Goal: Information Seeking & Learning: Learn about a topic

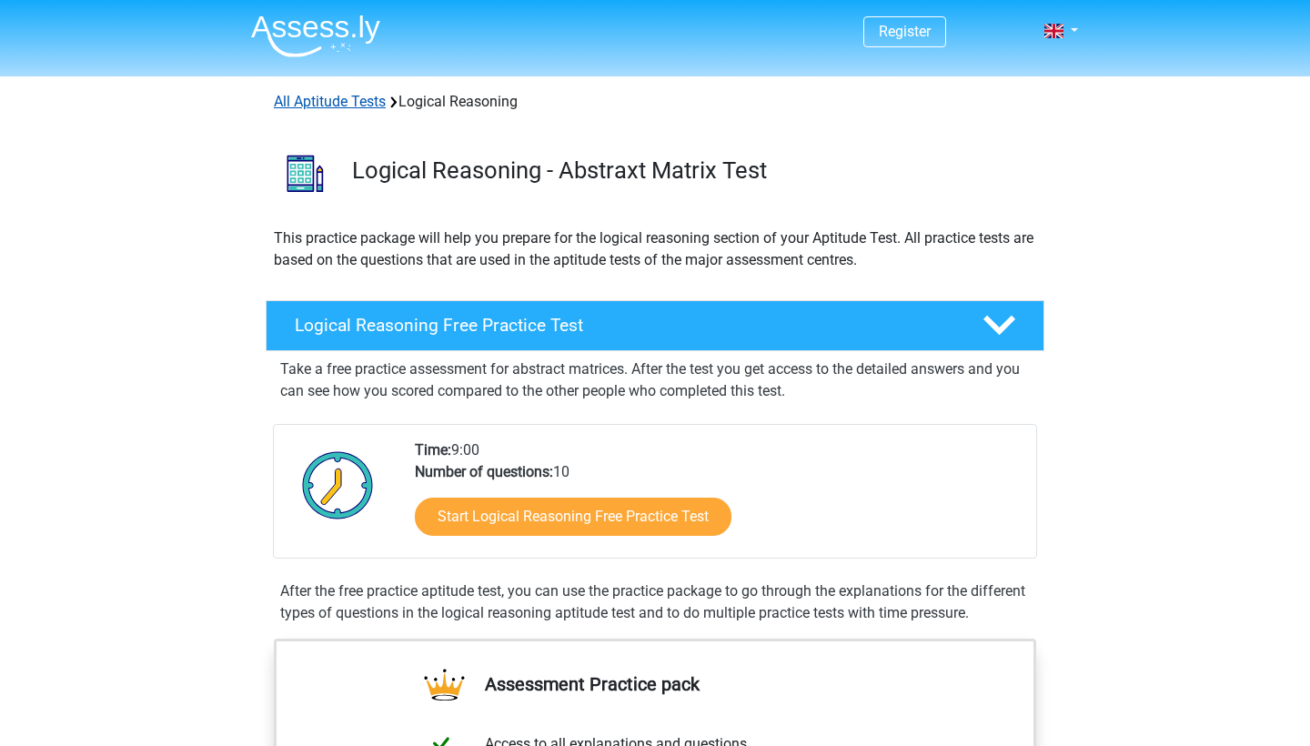
click at [341, 107] on link "All Aptitude Tests" at bounding box center [330, 101] width 112 height 17
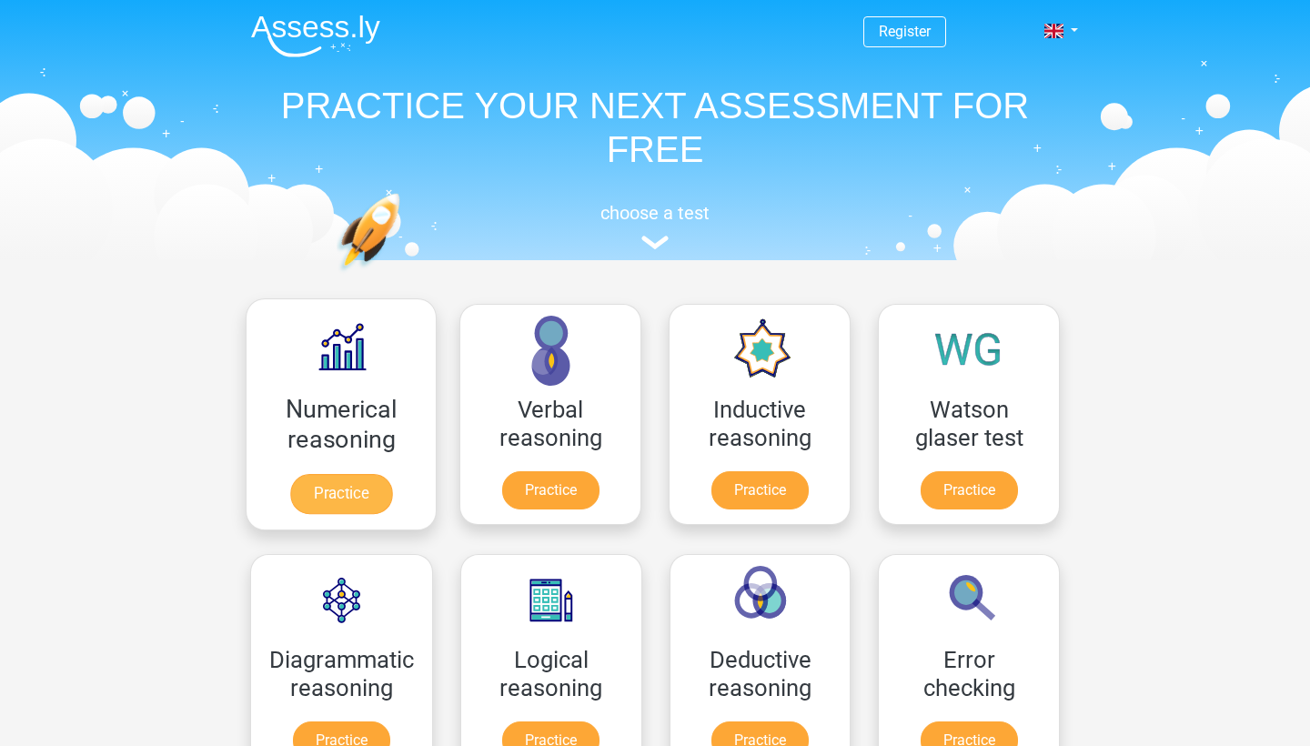
click at [383, 501] on link "Practice" at bounding box center [341, 494] width 102 height 40
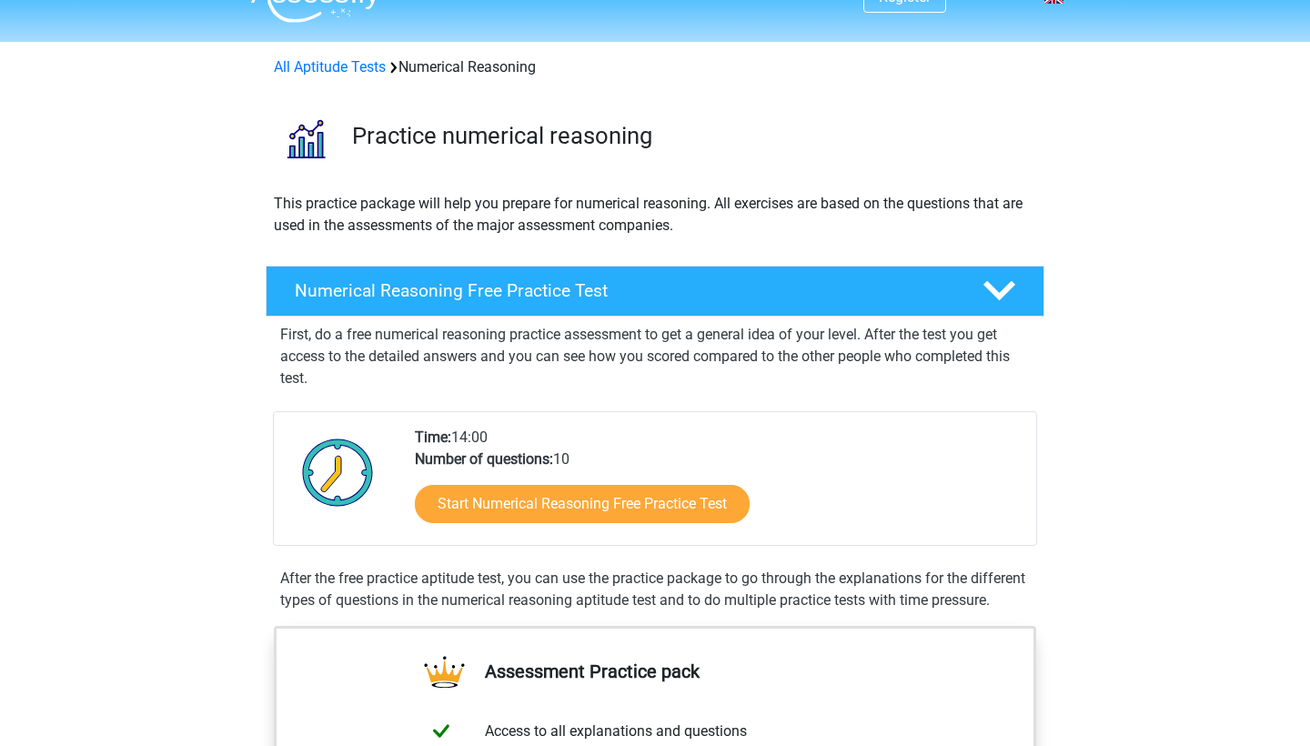
scroll to position [39, 0]
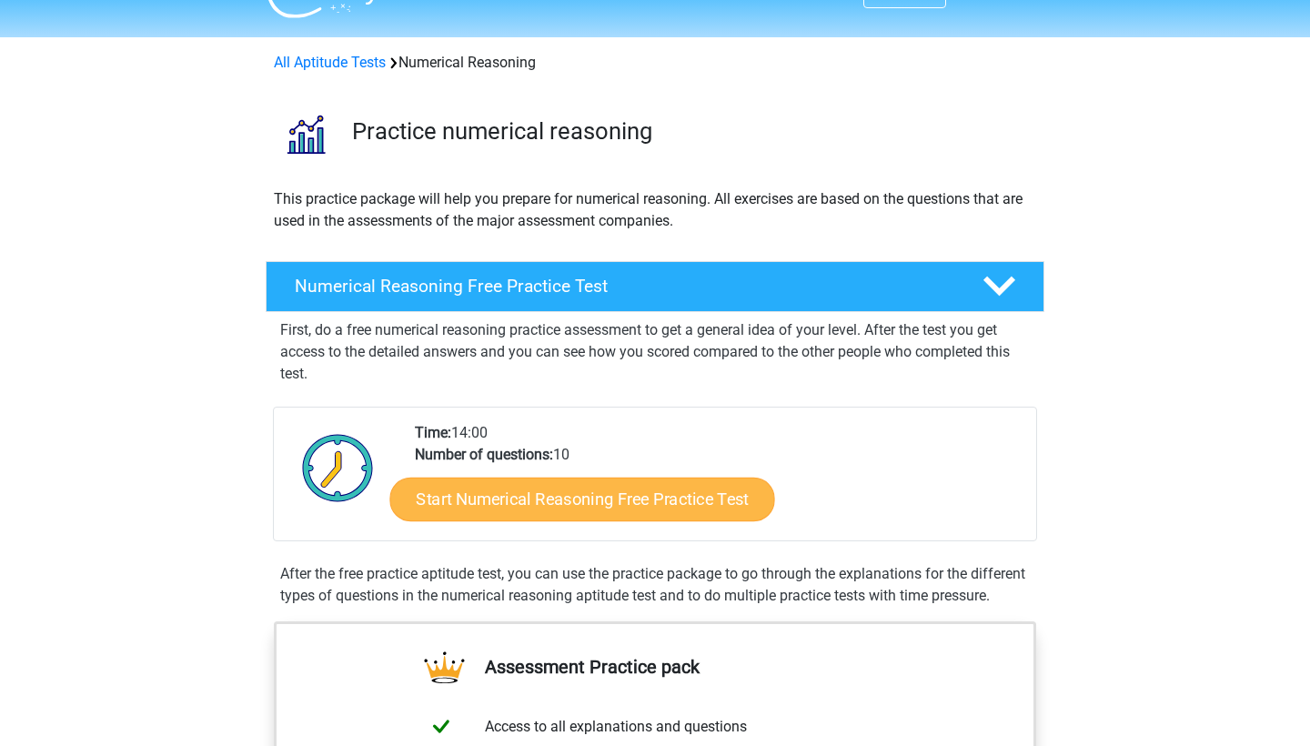
click at [529, 493] on link "Start Numerical Reasoning Free Practice Test" at bounding box center [582, 499] width 385 height 44
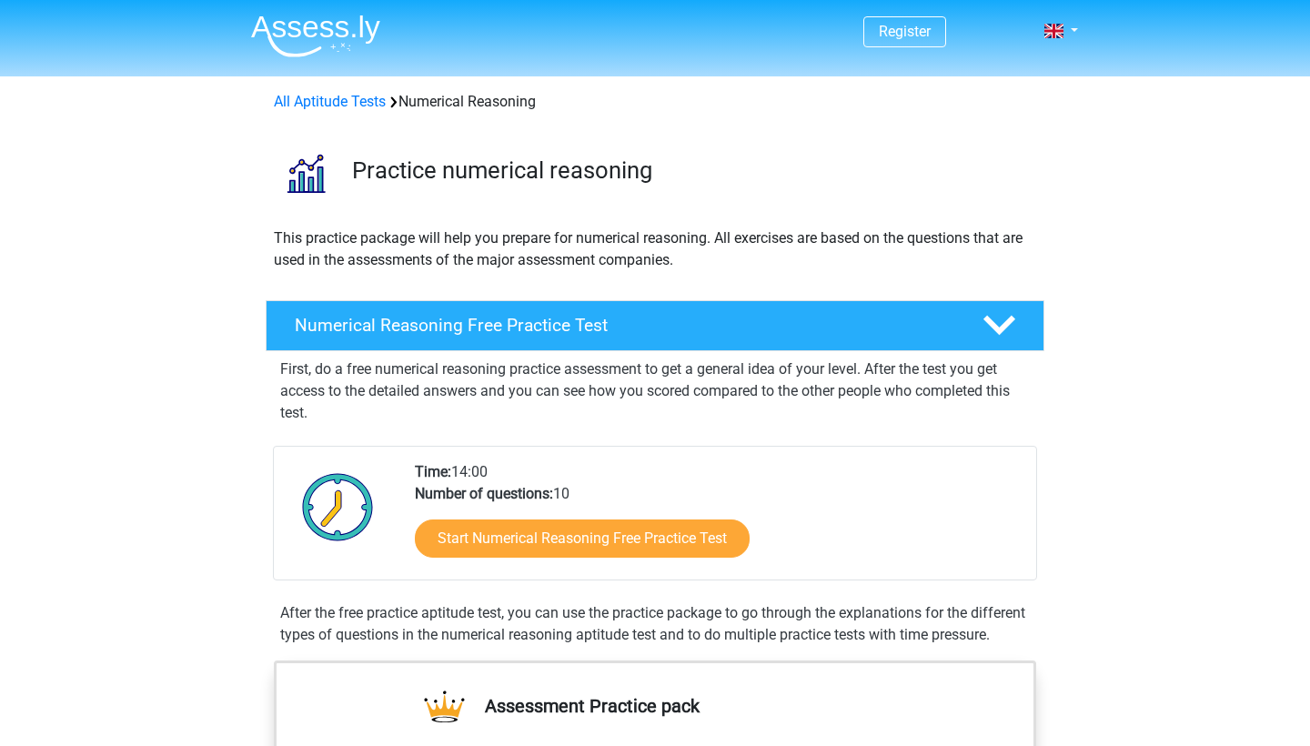
scroll to position [0, 0]
click at [357, 97] on link "All Aptitude Tests" at bounding box center [330, 101] width 112 height 17
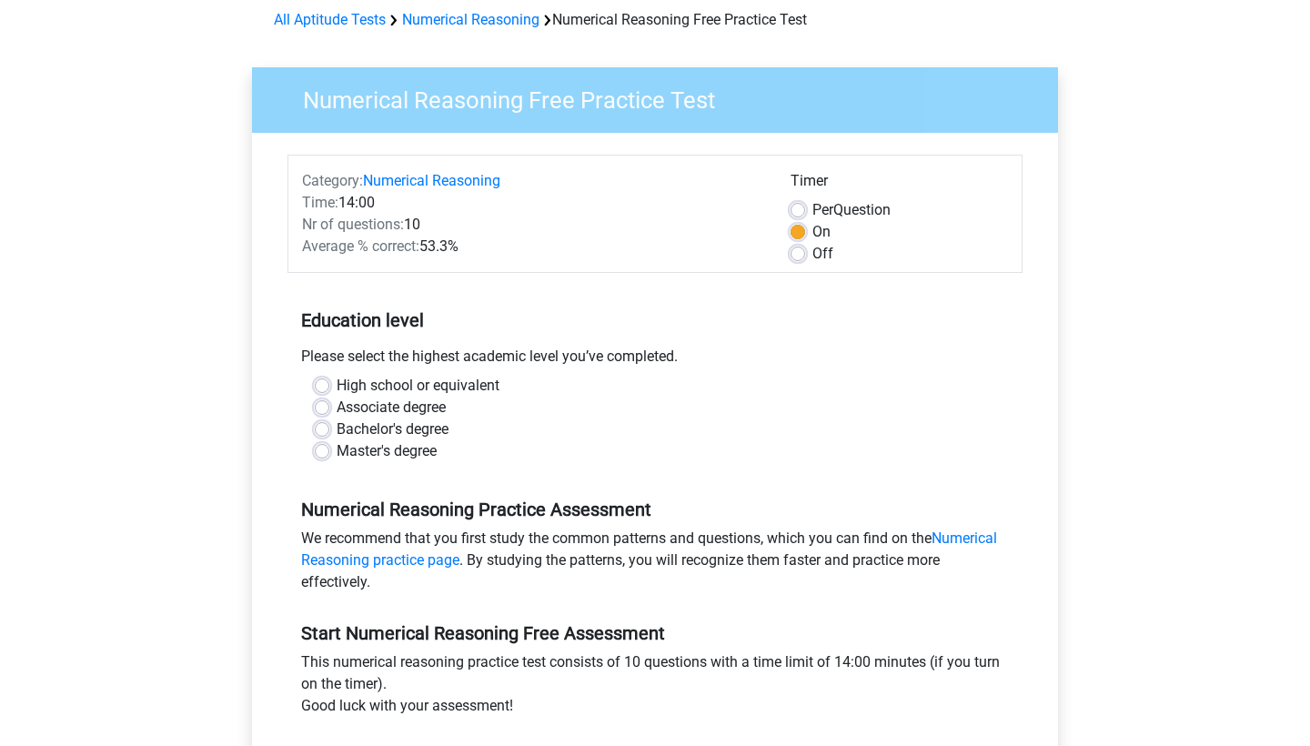
scroll to position [83, 0]
click at [359, 384] on label "High school or equivalent" at bounding box center [418, 385] width 163 height 22
click at [329, 384] on input "High school or equivalent" at bounding box center [322, 383] width 15 height 18
radio input "true"
click at [359, 404] on label "Associate degree" at bounding box center [391, 407] width 109 height 22
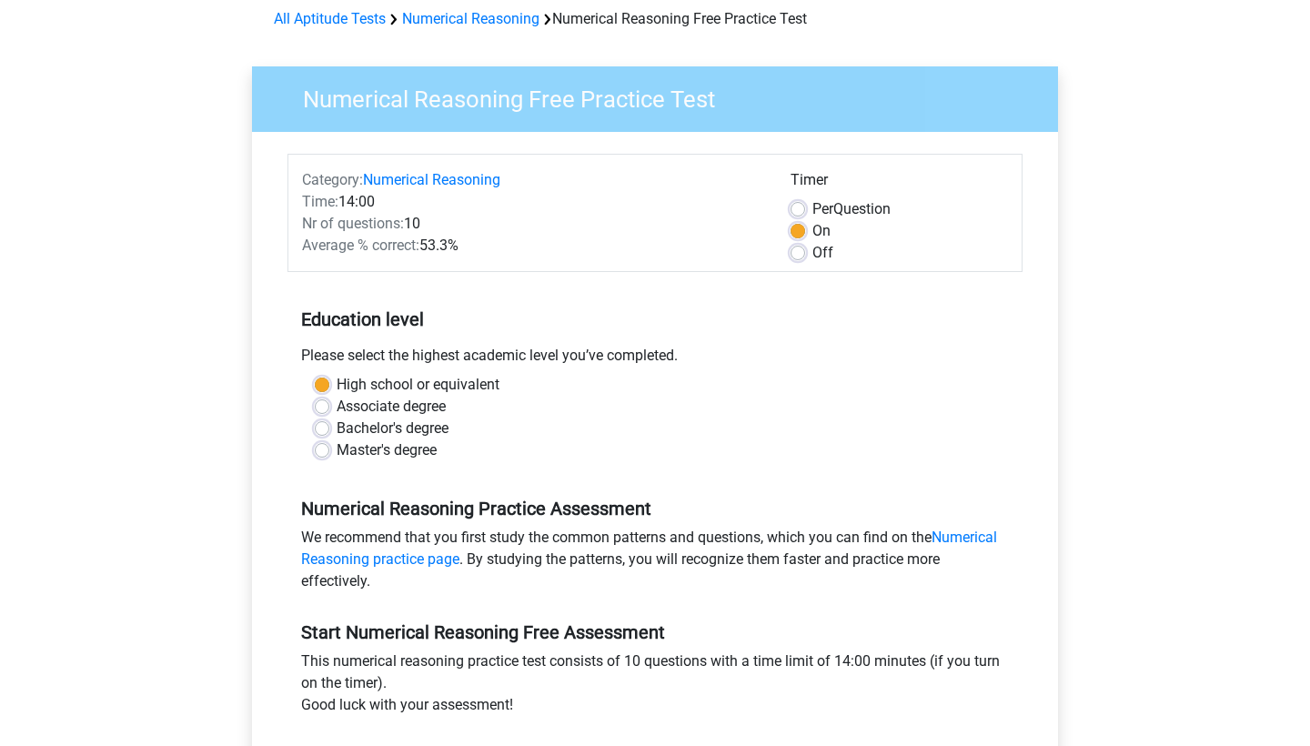
click at [329, 404] on input "Associate degree" at bounding box center [322, 405] width 15 height 18
radio input "true"
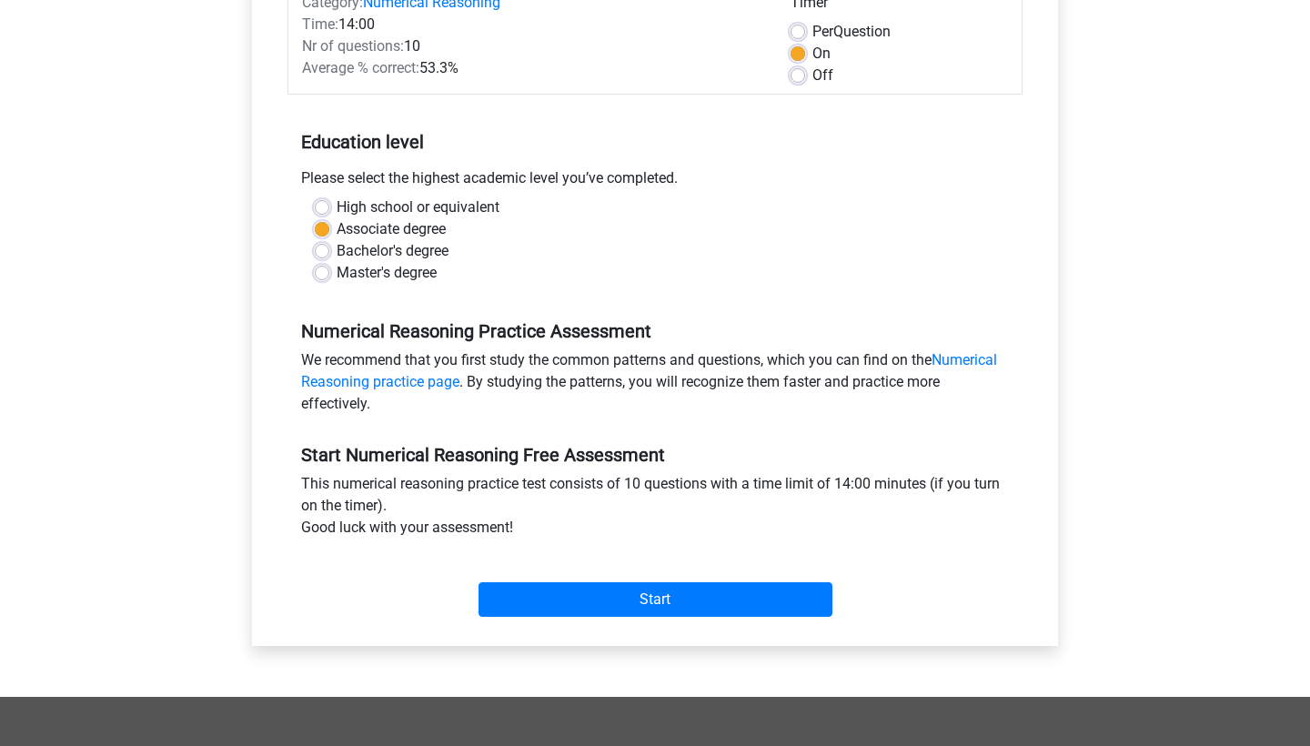
scroll to position [271, 0]
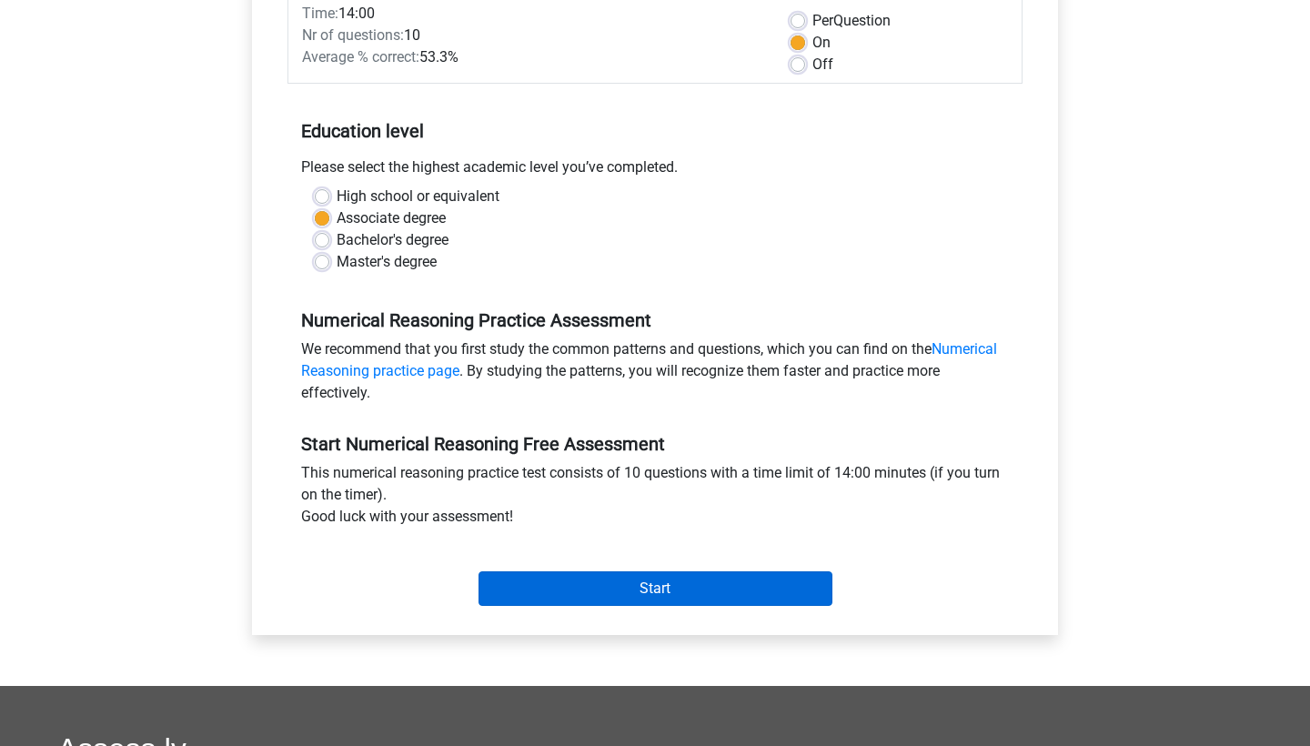
click at [575, 580] on input "Start" at bounding box center [655, 588] width 354 height 35
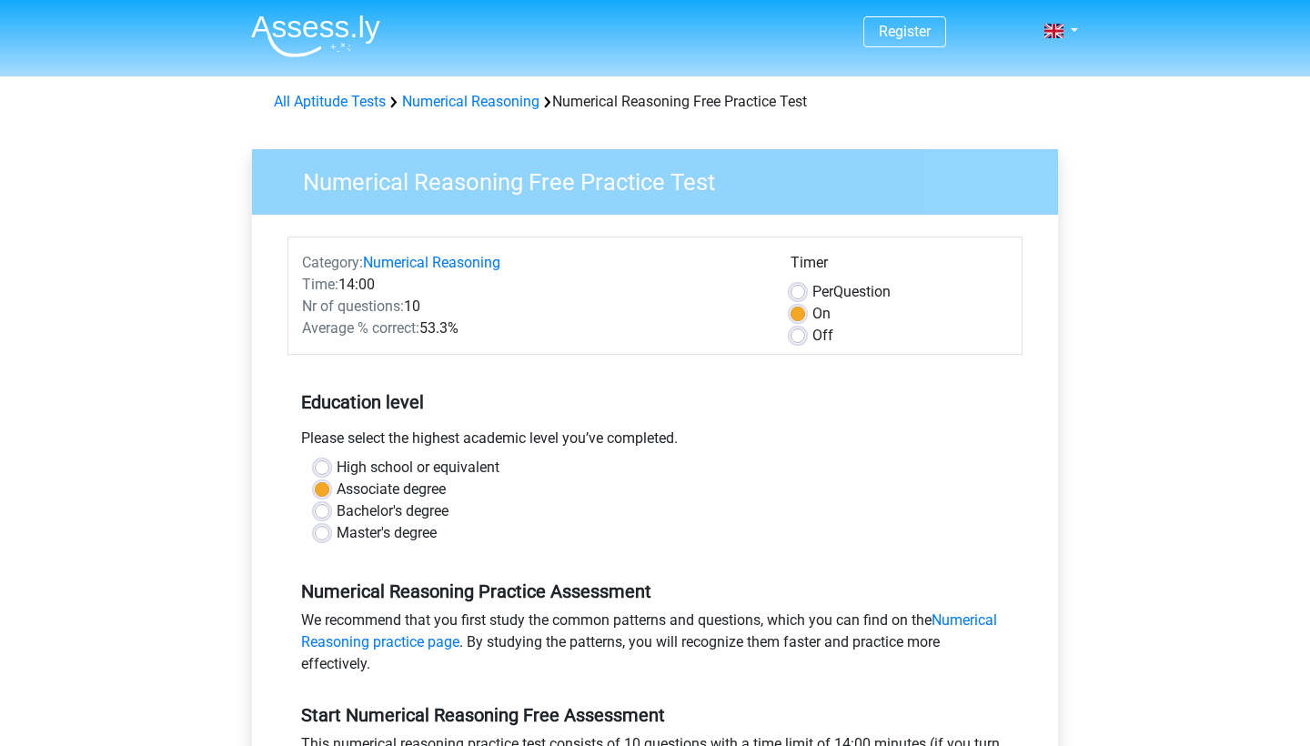
scroll to position [-1, 0]
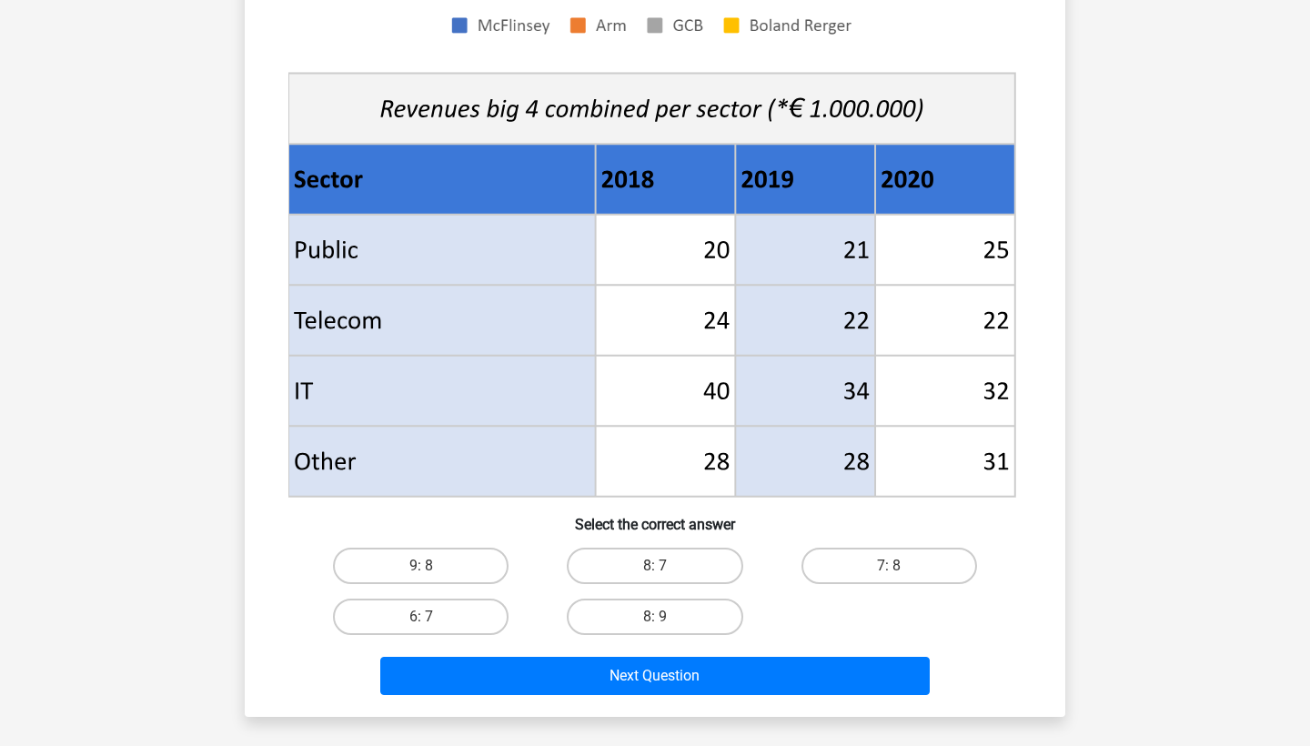
scroll to position [835, 0]
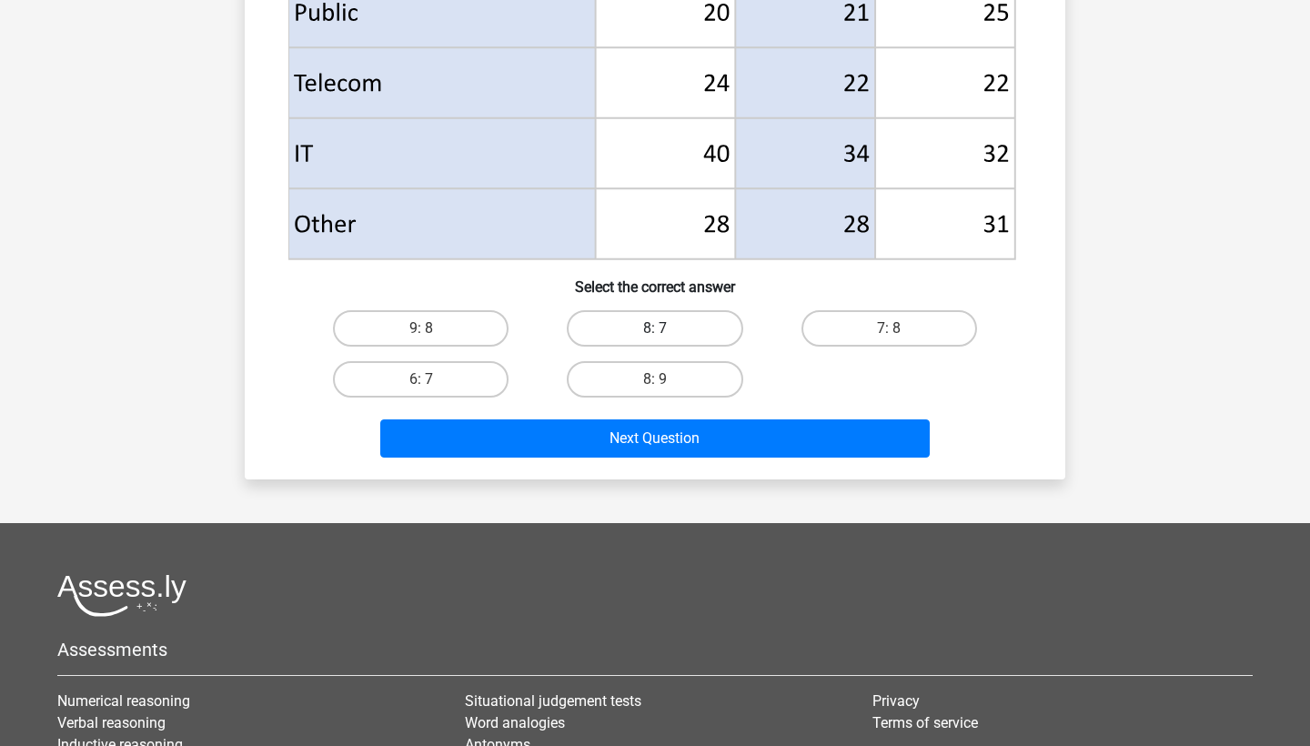
click at [648, 342] on label "8: 7" at bounding box center [655, 328] width 176 height 36
click at [655, 340] on input "8: 7" at bounding box center [661, 334] width 12 height 12
radio input "true"
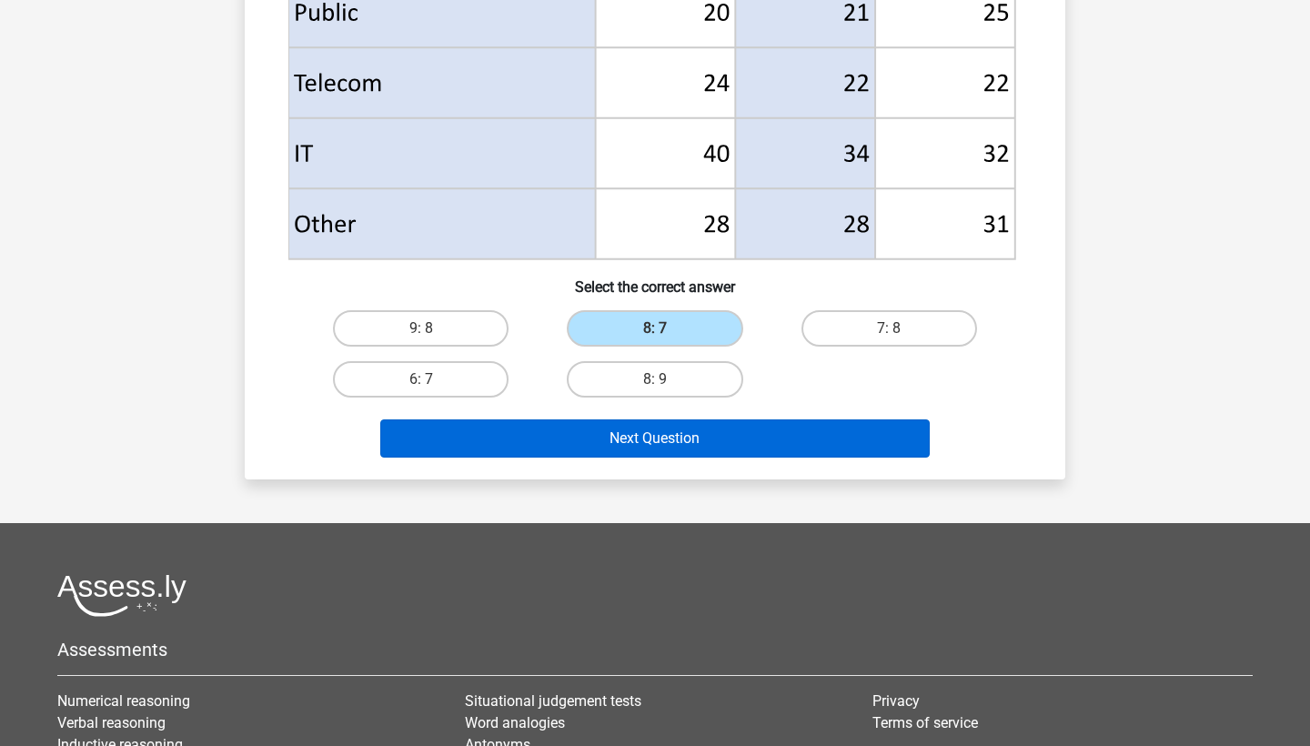
click at [629, 431] on button "Next Question" at bounding box center [655, 438] width 550 height 38
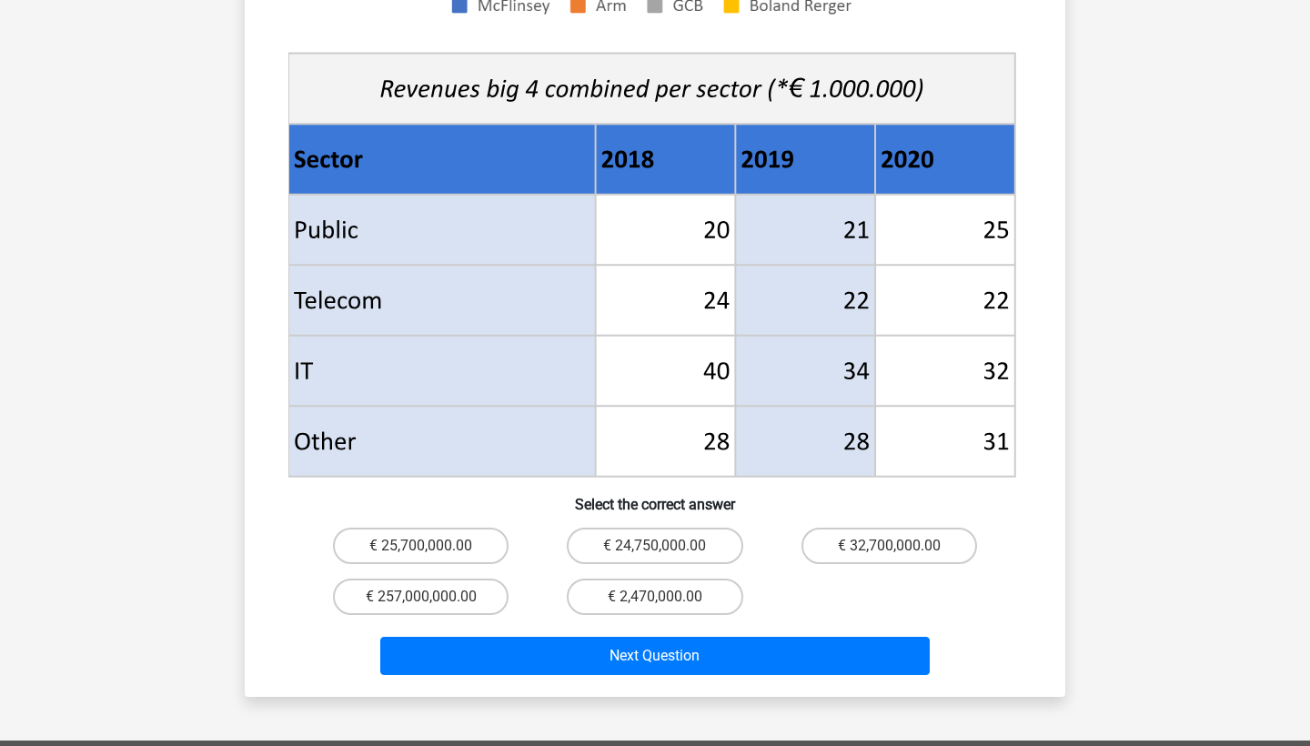
scroll to position [852, 0]
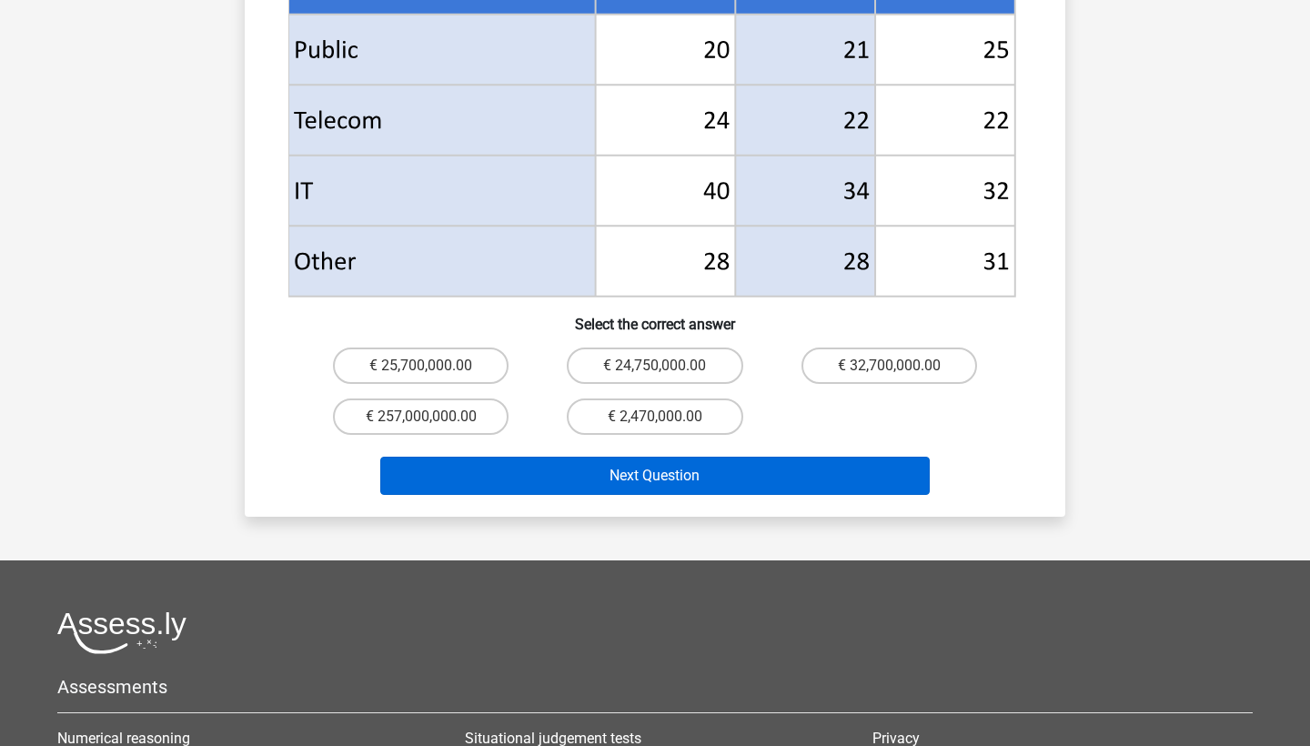
click at [640, 457] on button "Next Question" at bounding box center [655, 476] width 550 height 38
click at [637, 457] on button "Next Question" at bounding box center [655, 476] width 550 height 38
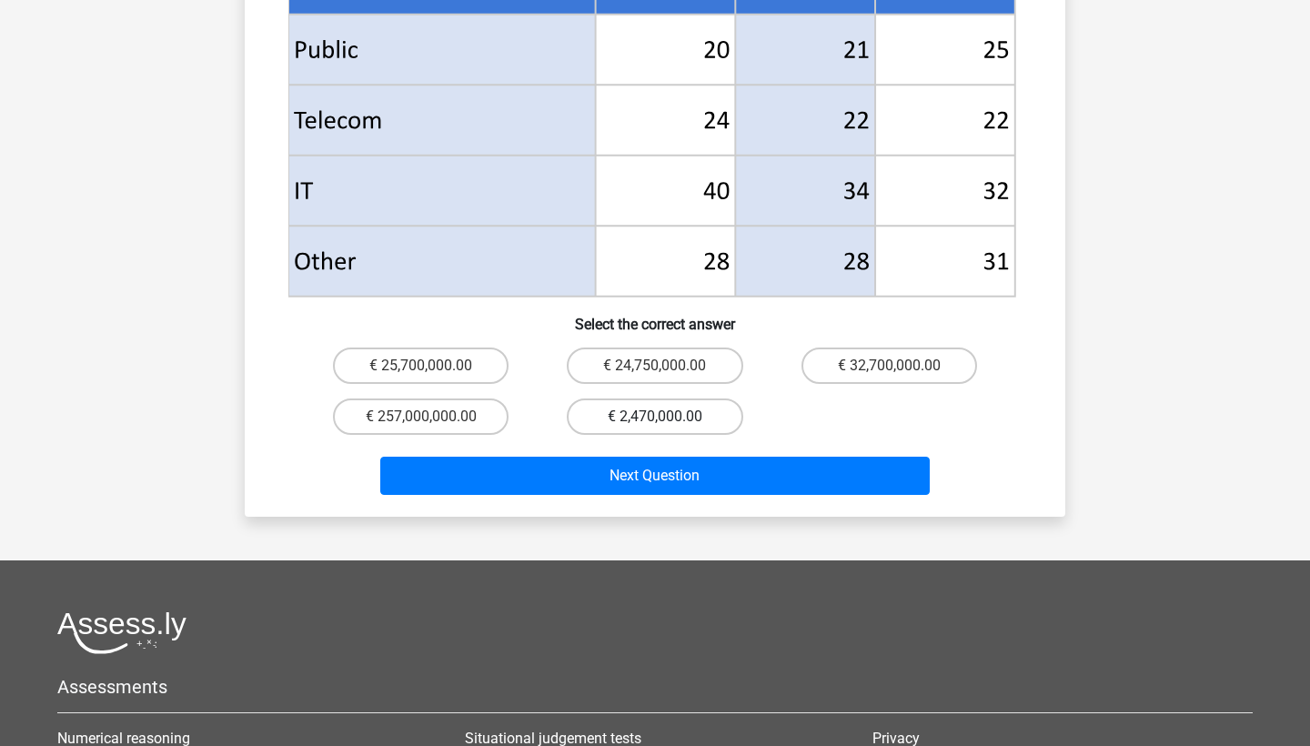
click at [619, 398] on label "€ 2,470,000.00" at bounding box center [655, 416] width 176 height 36
click at [655, 417] on input "€ 2,470,000.00" at bounding box center [661, 423] width 12 height 12
radio input "true"
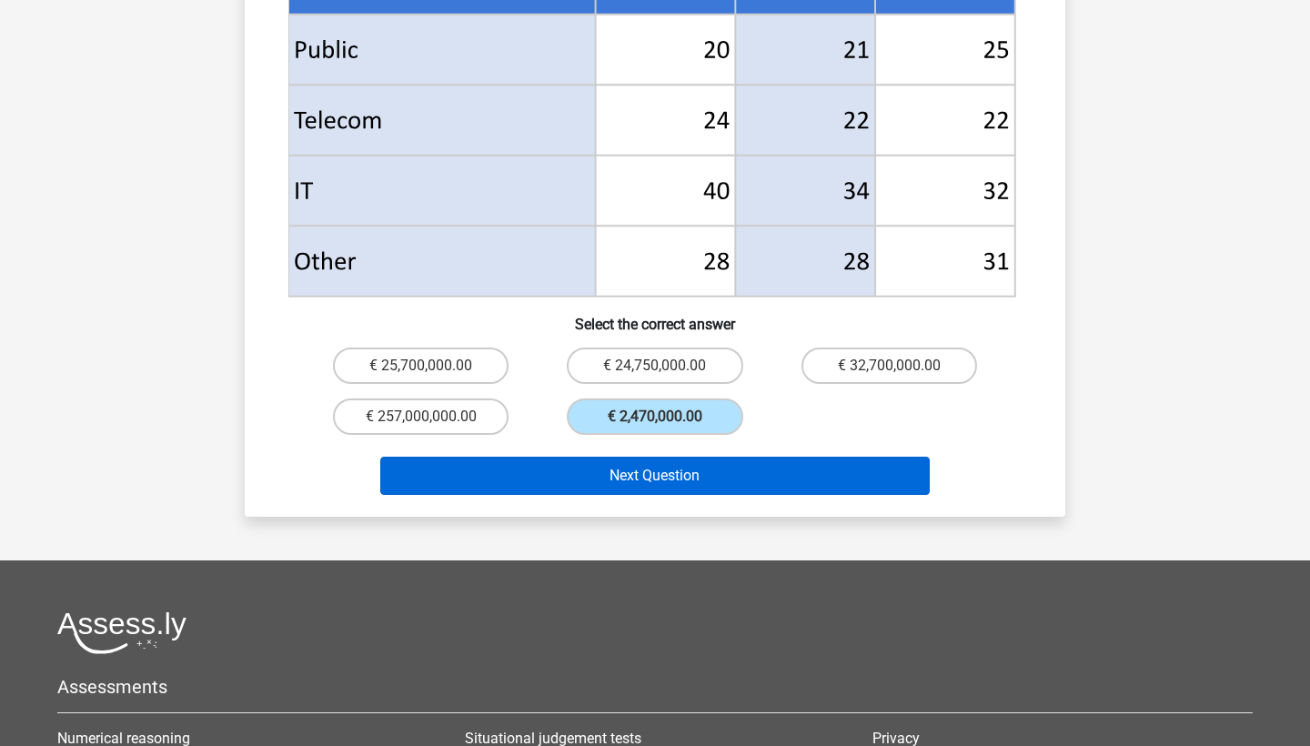
click at [624, 457] on button "Next Question" at bounding box center [655, 476] width 550 height 38
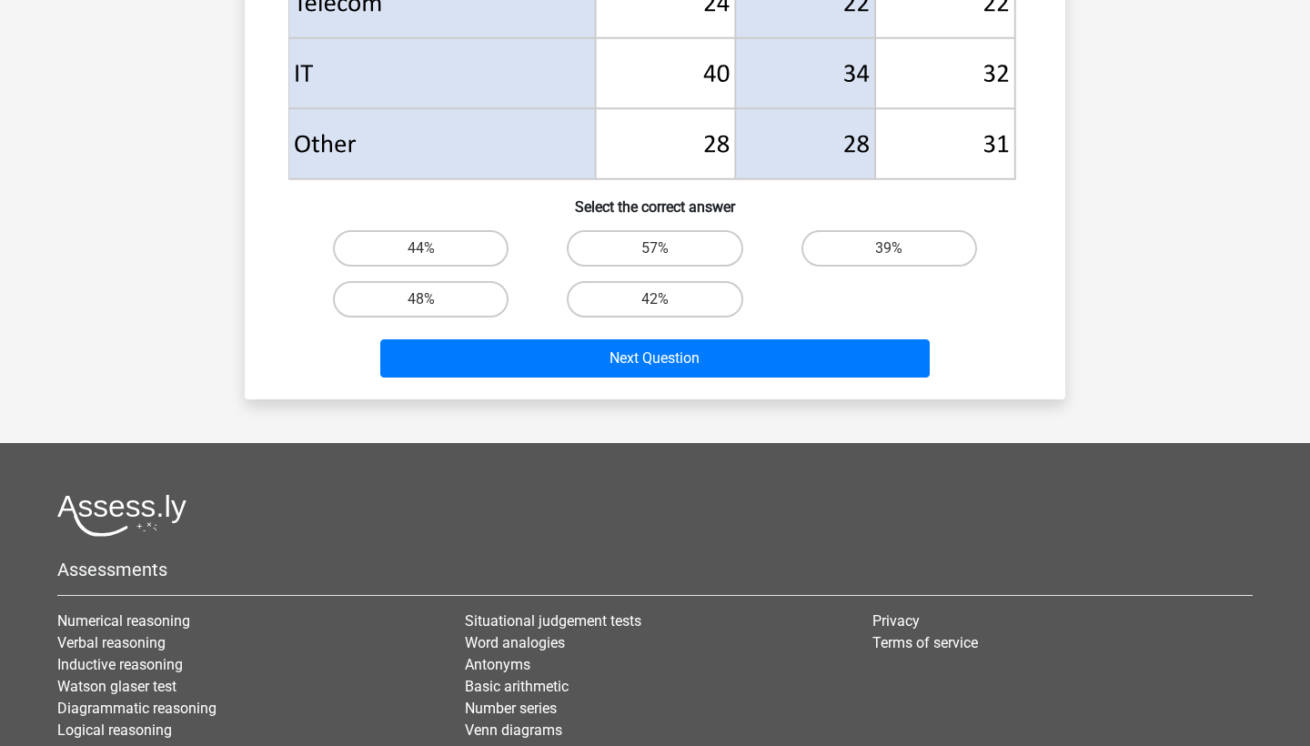
scroll to position [1023, 0]
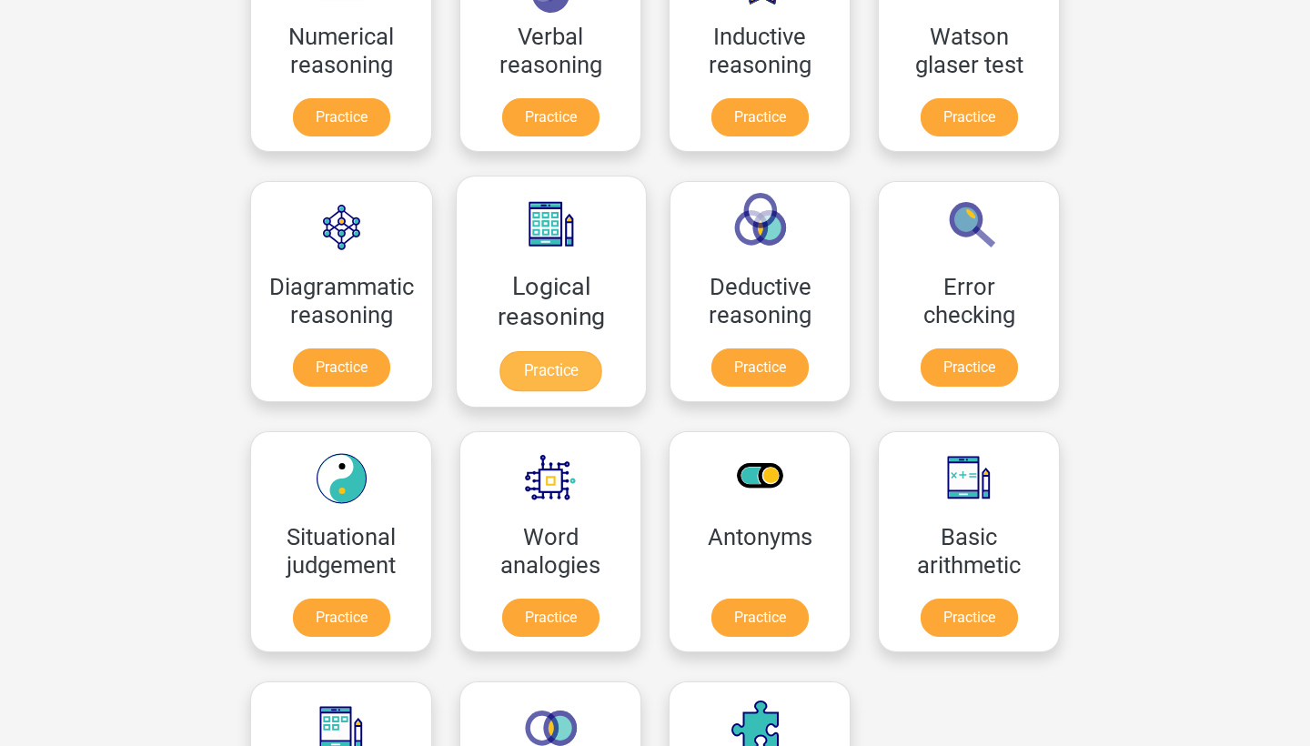
scroll to position [392, 0]
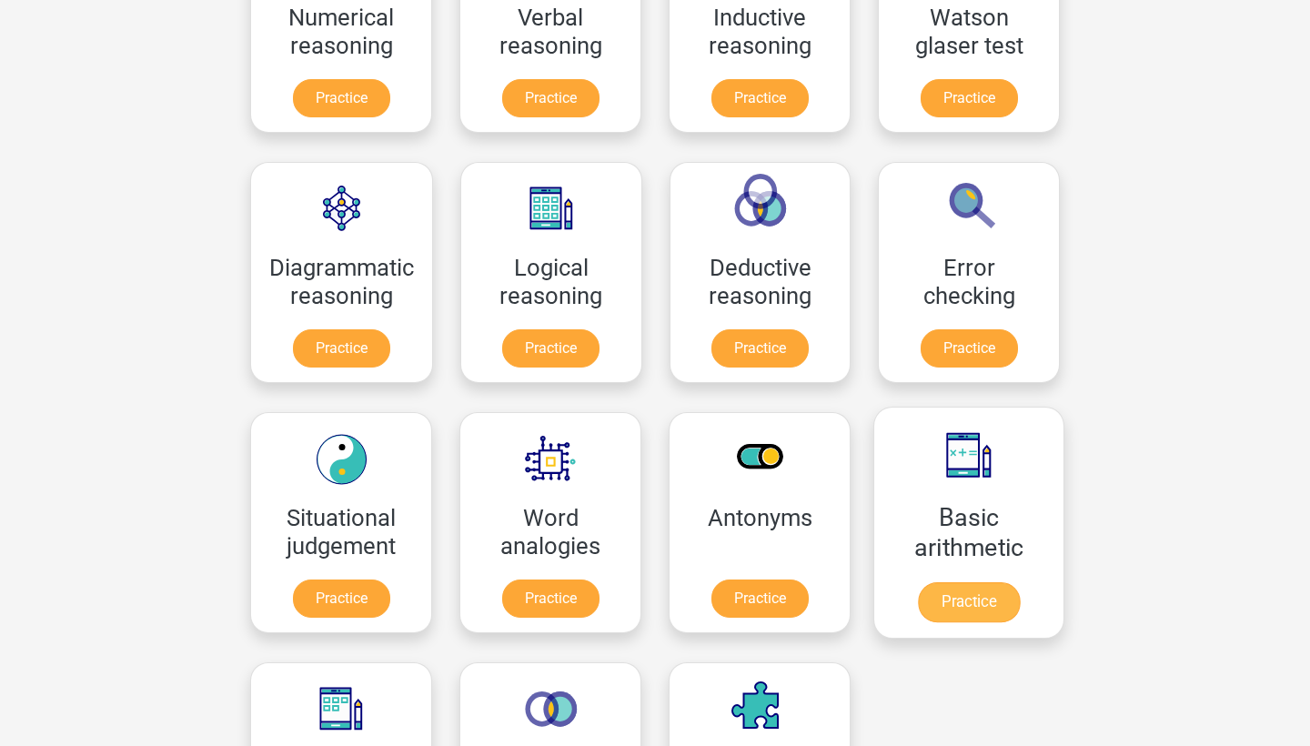
click at [1009, 582] on link "Practice" at bounding box center [969, 602] width 102 height 40
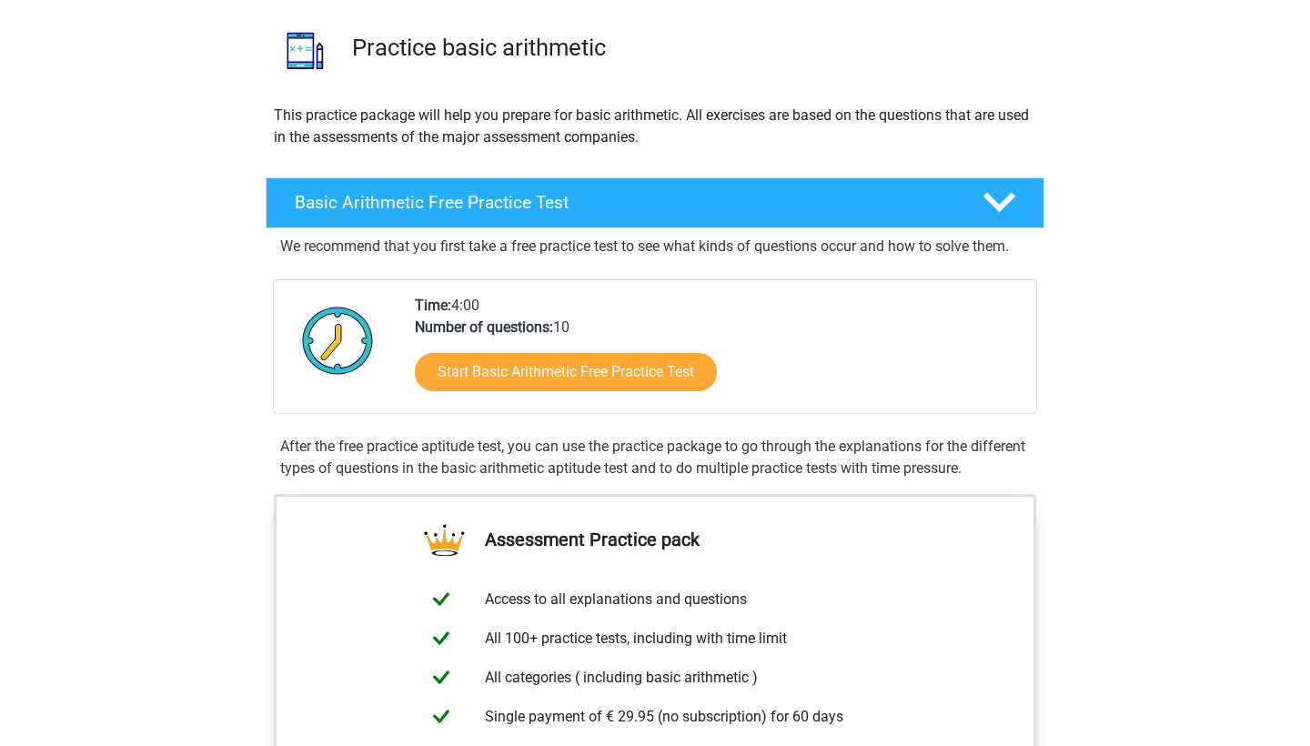
scroll to position [127, 0]
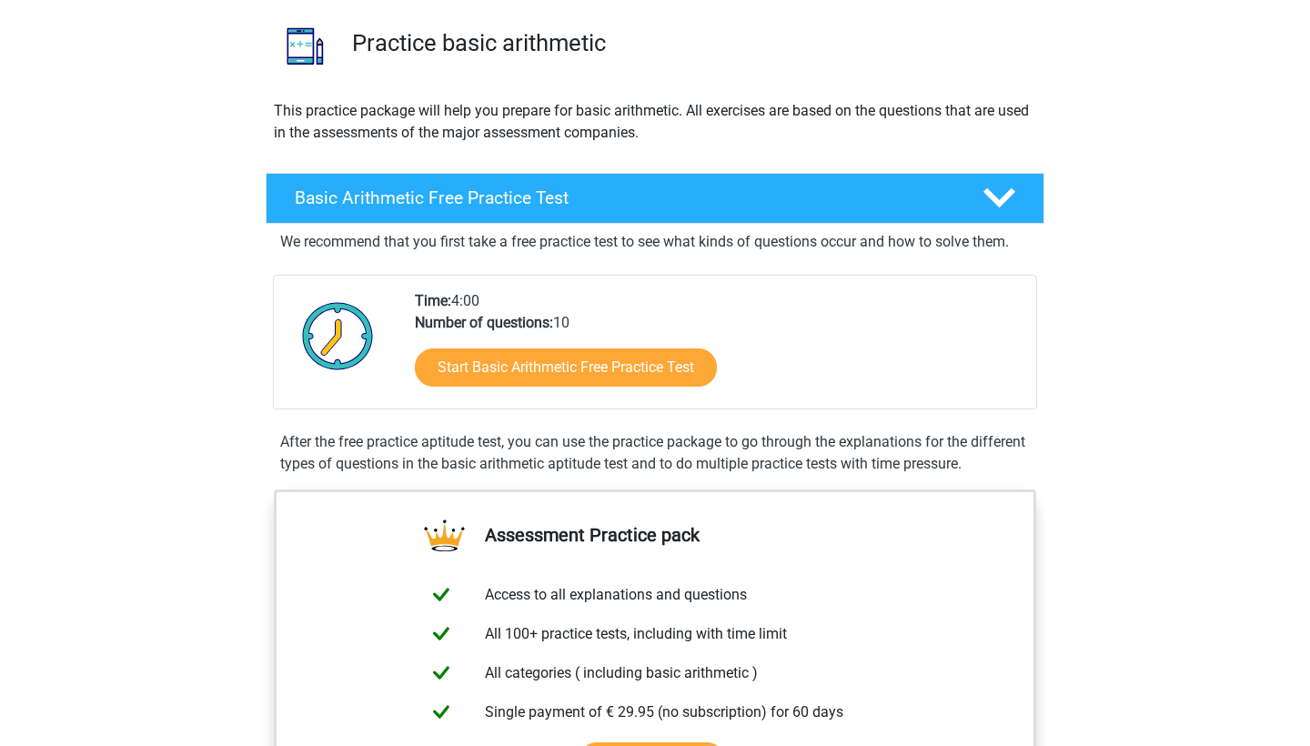
click at [630, 440] on div "After the free practice aptitude test, you can use the practice package to go t…" at bounding box center [655, 453] width 764 height 44
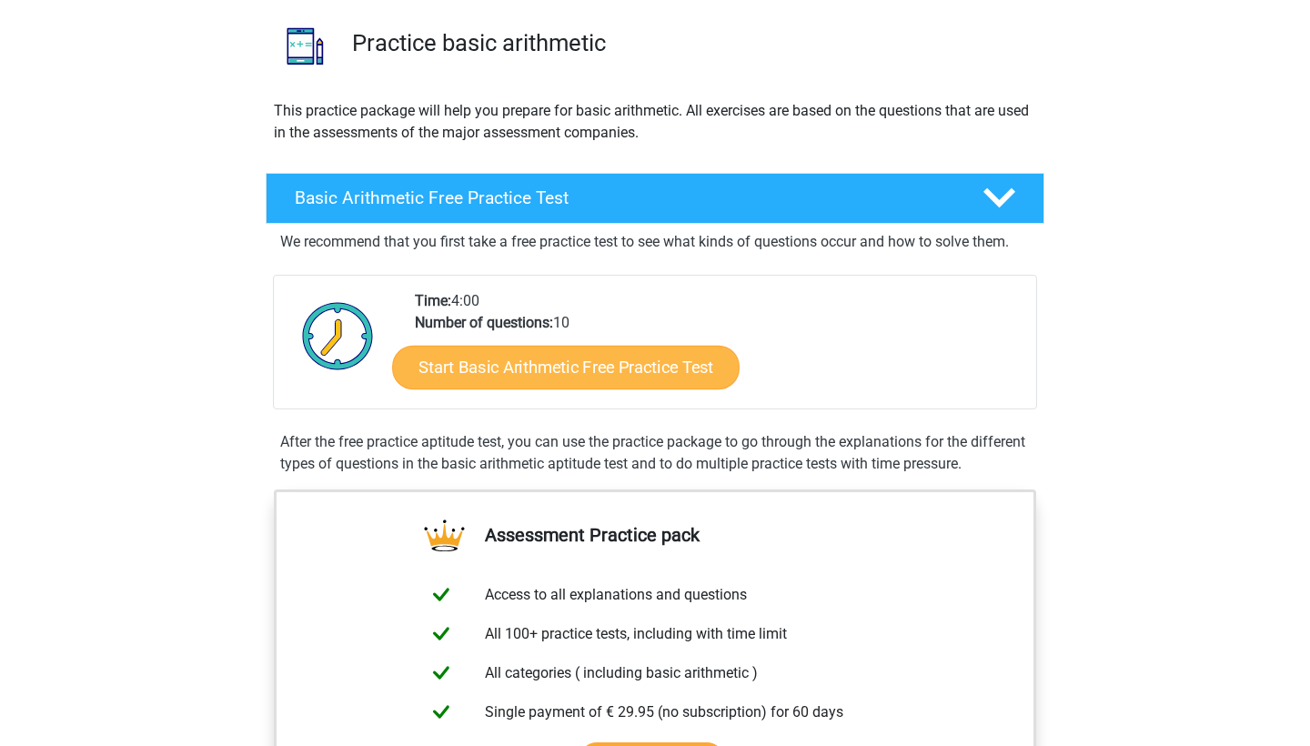
click at [573, 374] on link "Start Basic Arithmetic Free Practice Test" at bounding box center [565, 367] width 347 height 44
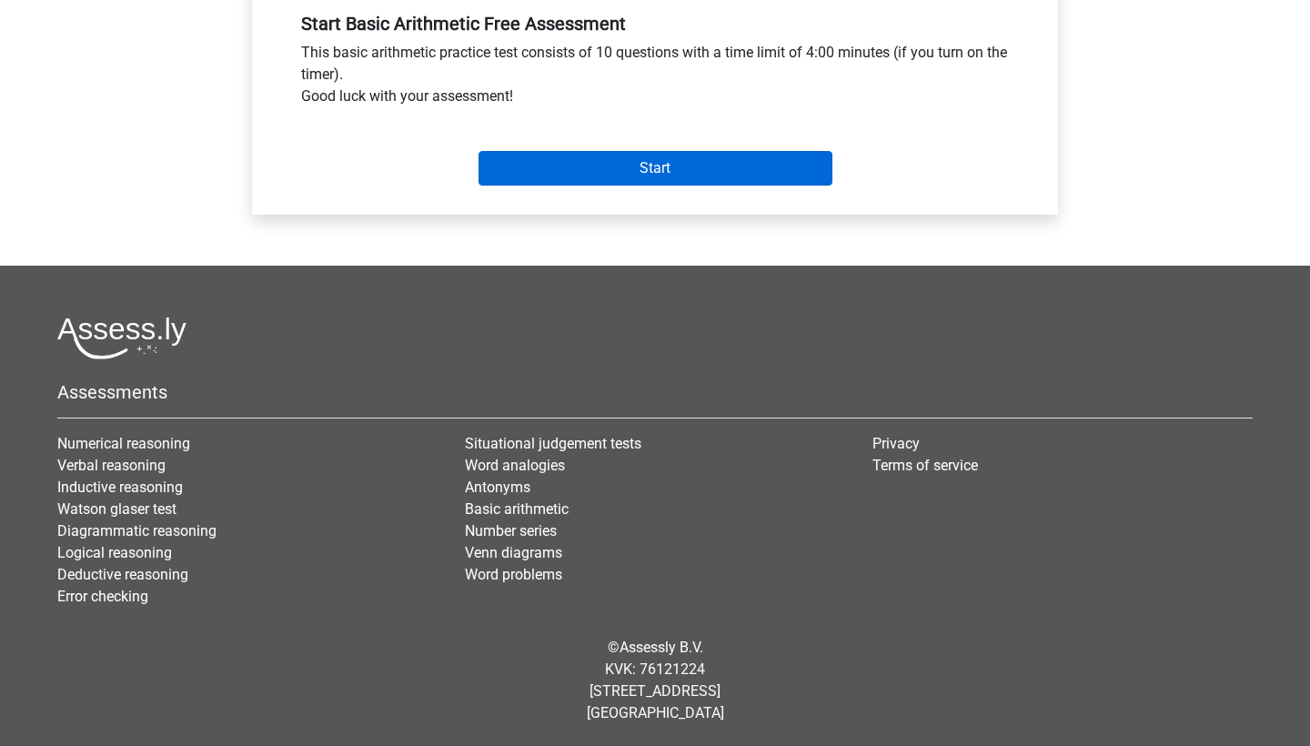
scroll to position [691, 0]
click at [630, 160] on input "Start" at bounding box center [655, 168] width 354 height 35
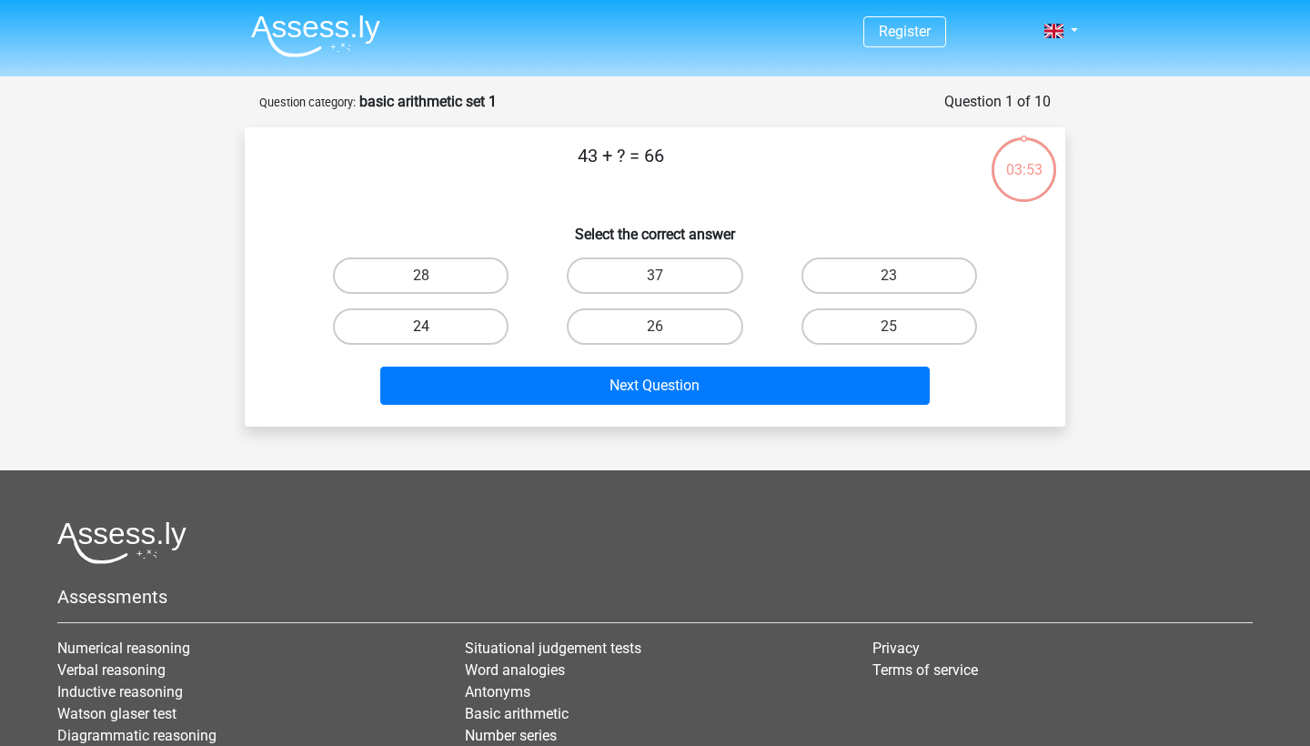
click at [428, 320] on label "24" at bounding box center [421, 326] width 176 height 36
click at [428, 327] on input "24" at bounding box center [427, 333] width 12 height 12
radio input "true"
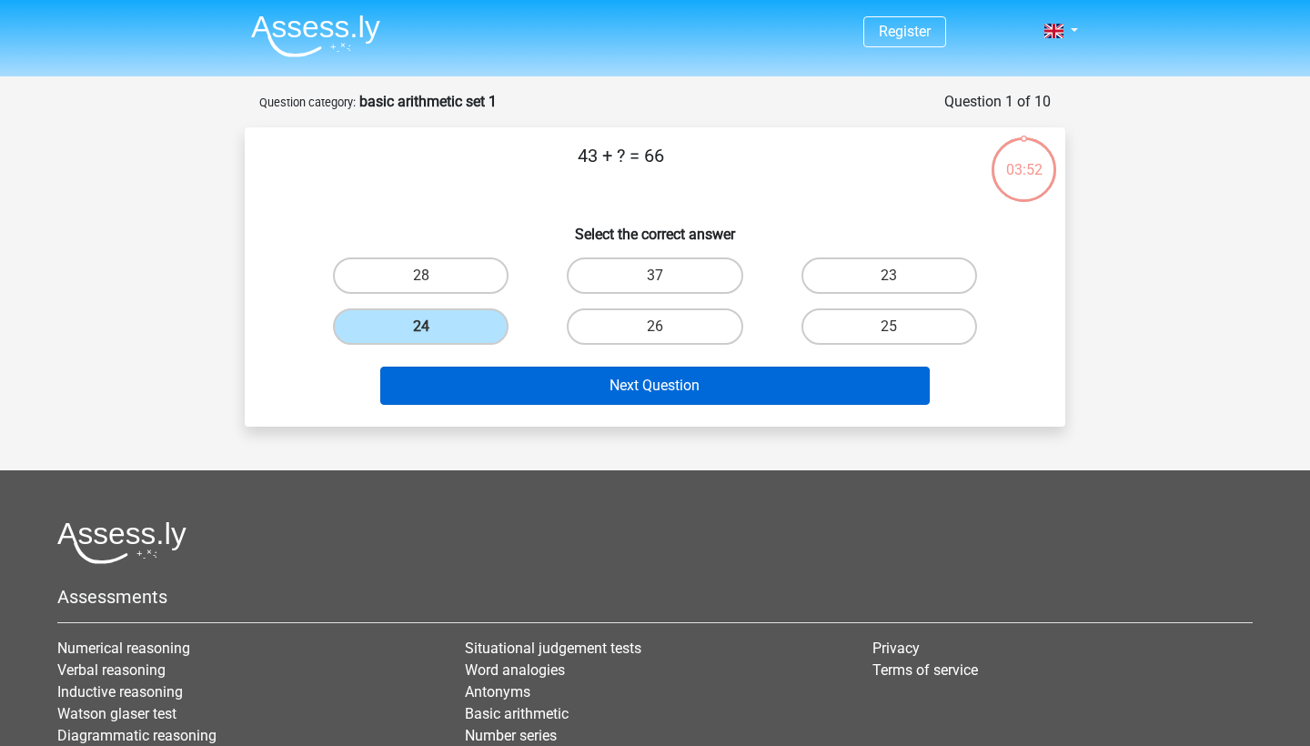
click at [520, 376] on button "Next Question" at bounding box center [655, 386] width 550 height 38
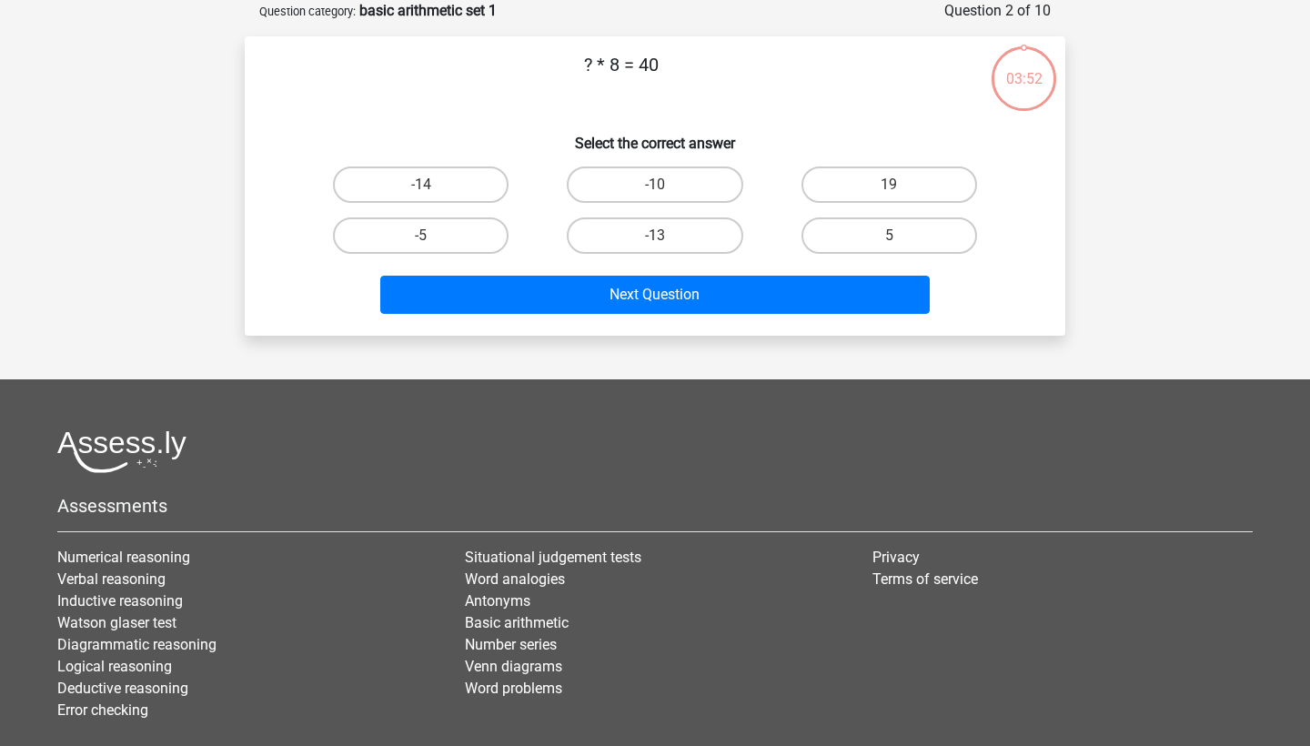
scroll to position [19, 0]
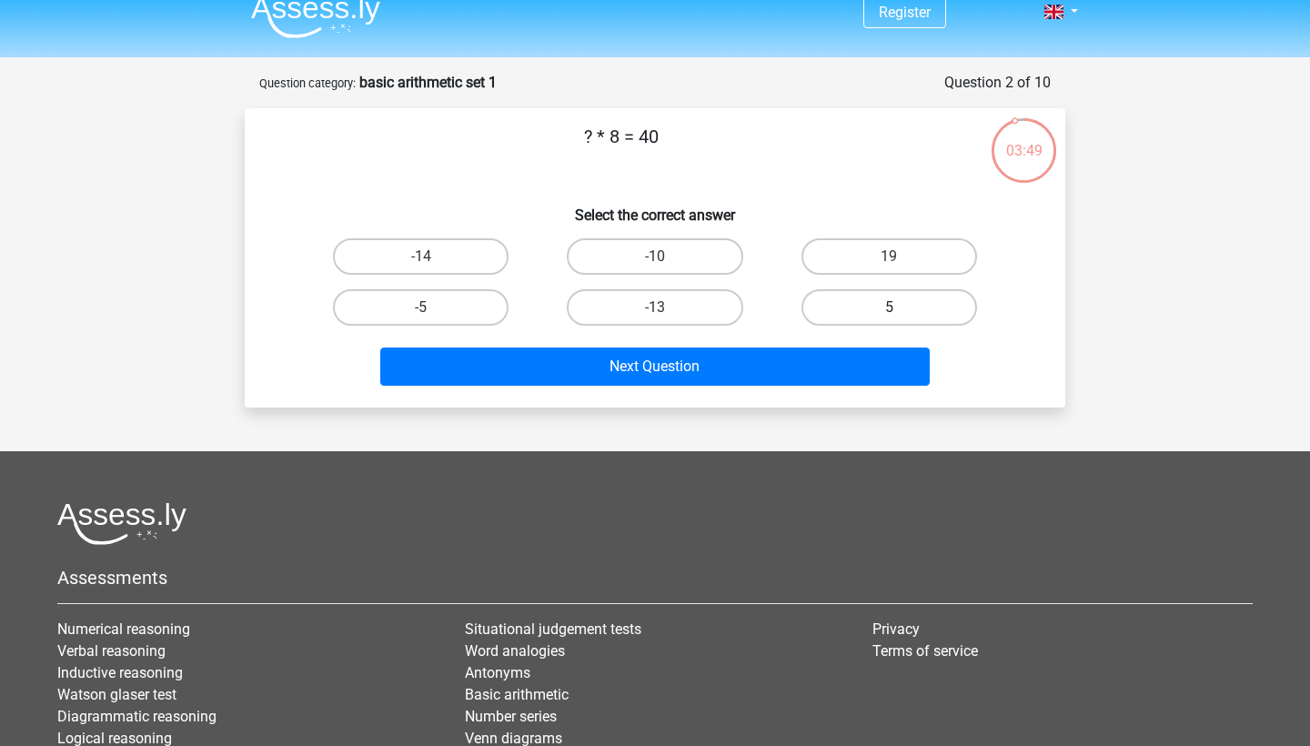
click at [854, 324] on label "5" at bounding box center [889, 307] width 176 height 36
click at [889, 319] on input "5" at bounding box center [895, 313] width 12 height 12
radio input "true"
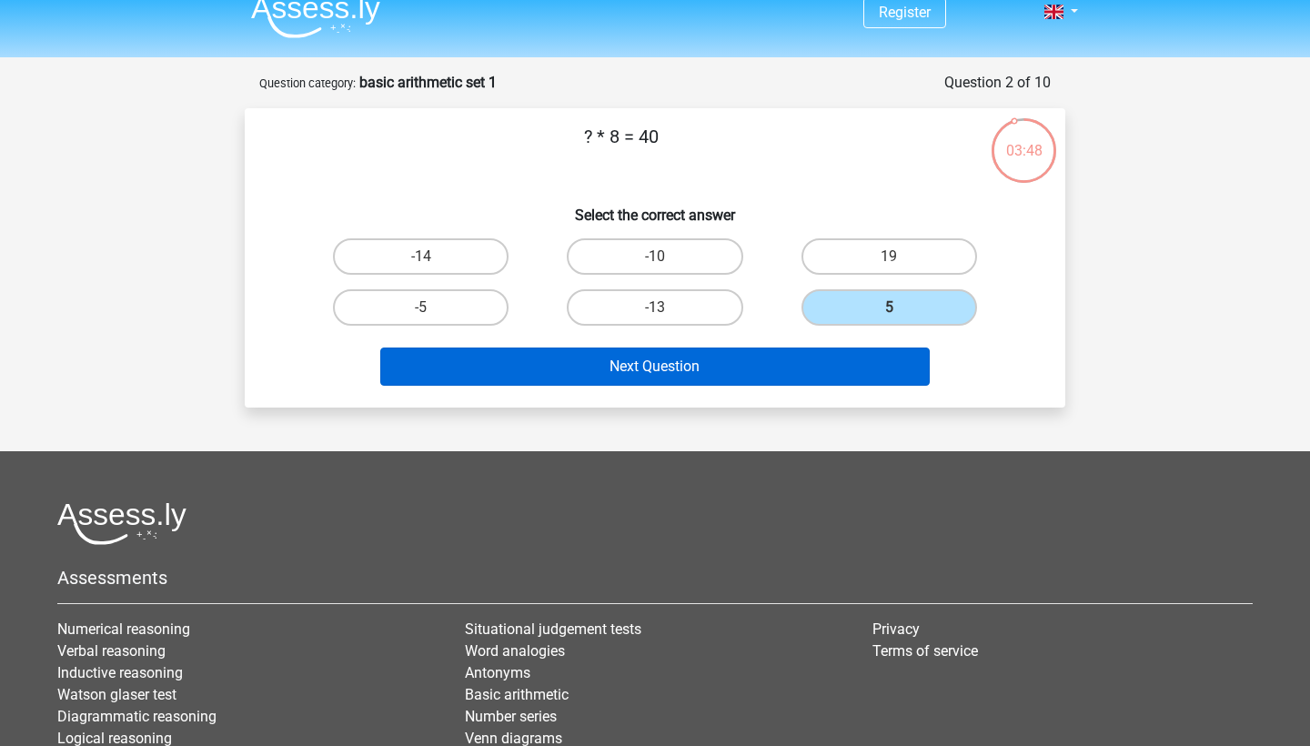
click at [815, 367] on button "Next Question" at bounding box center [655, 366] width 550 height 38
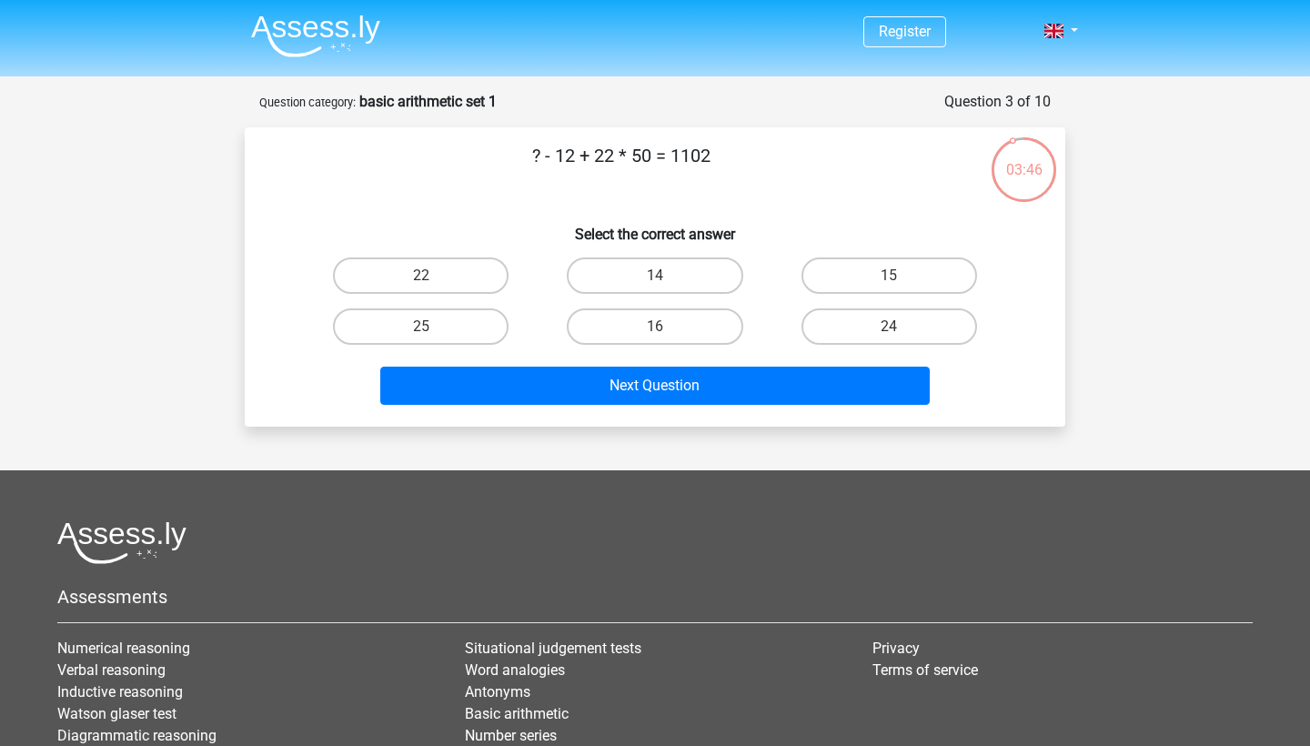
scroll to position [0, 0]
click at [462, 291] on label "22" at bounding box center [421, 275] width 176 height 36
click at [433, 287] on input "22" at bounding box center [427, 282] width 12 height 12
radio input "true"
click at [851, 330] on label "24" at bounding box center [889, 326] width 176 height 36
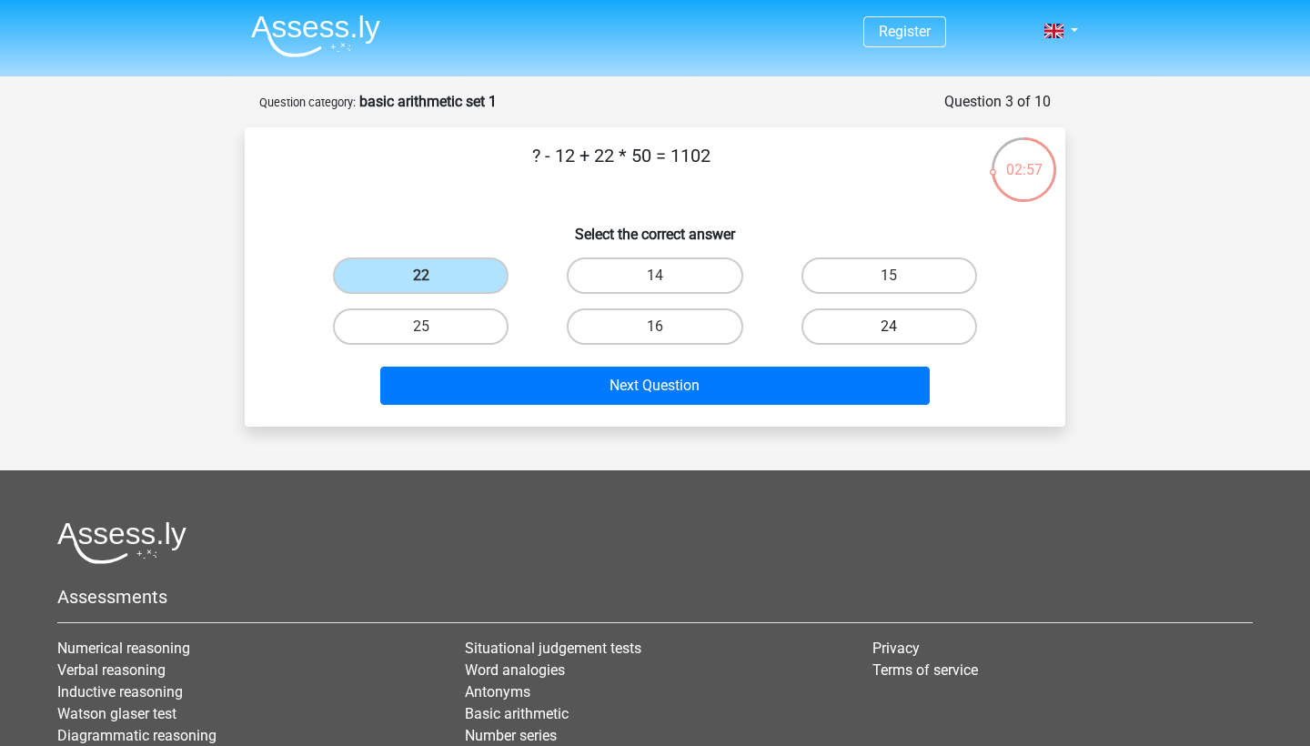
click at [889, 330] on input "24" at bounding box center [895, 333] width 12 height 12
radio input "true"
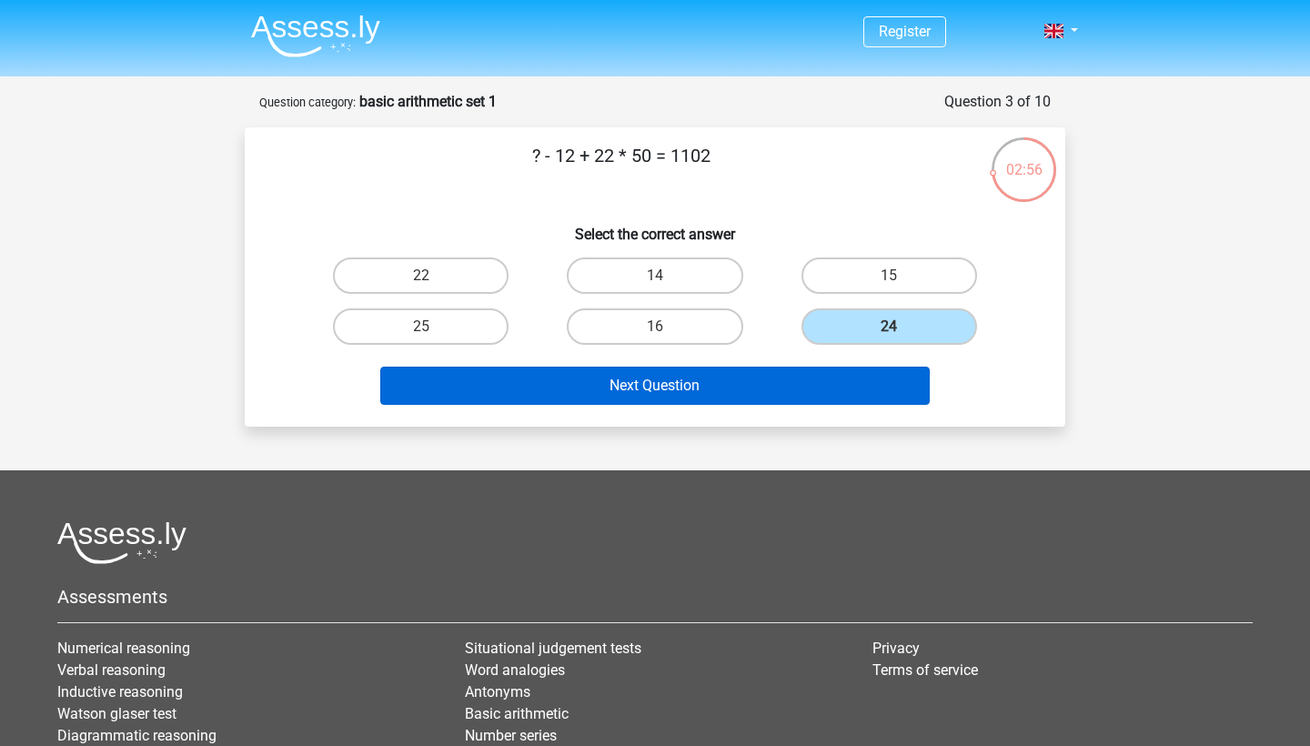
click at [775, 388] on button "Next Question" at bounding box center [655, 386] width 550 height 38
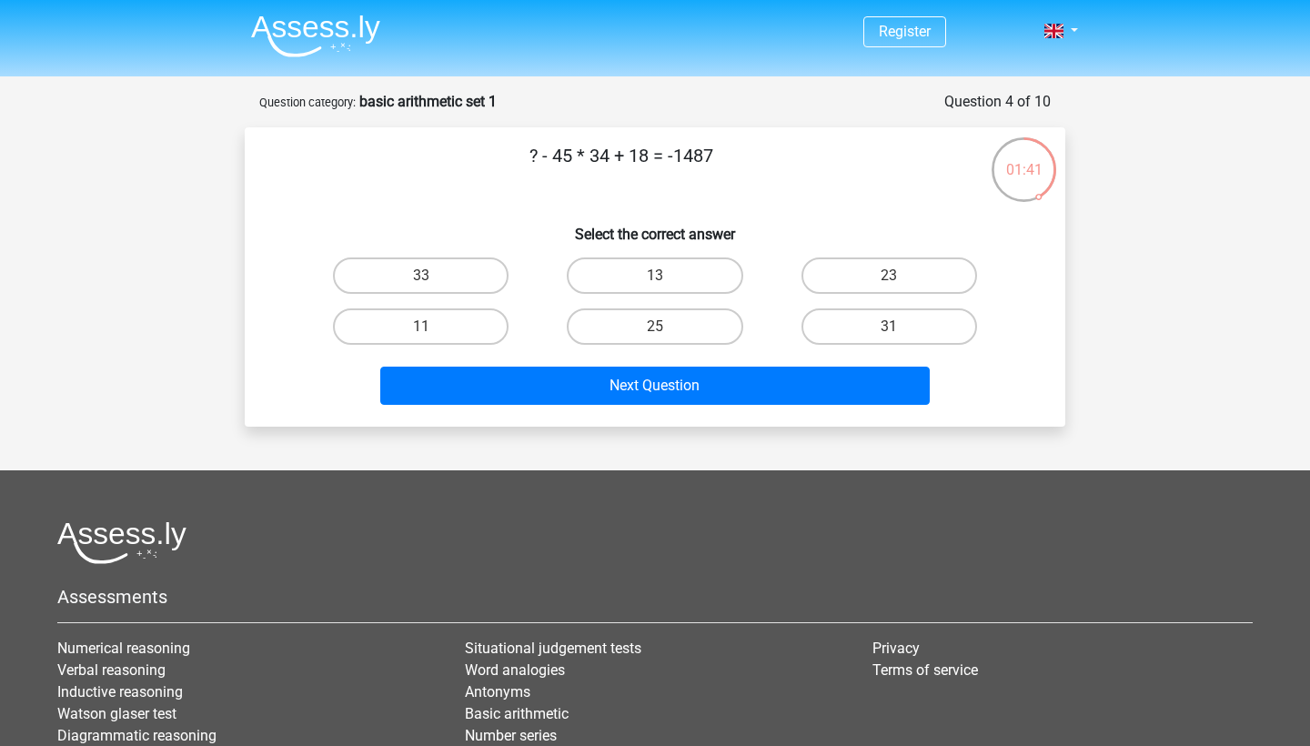
click at [630, 249] on div "? - 45 * 34 + 18 = -1487 Select the correct answer 33 13 23 11" at bounding box center [655, 277] width 806 height 270
click at [629, 275] on label "13" at bounding box center [655, 275] width 176 height 36
click at [655, 276] on input "13" at bounding box center [661, 282] width 12 height 12
radio input "true"
click at [629, 410] on div "Next Question" at bounding box center [655, 389] width 702 height 45
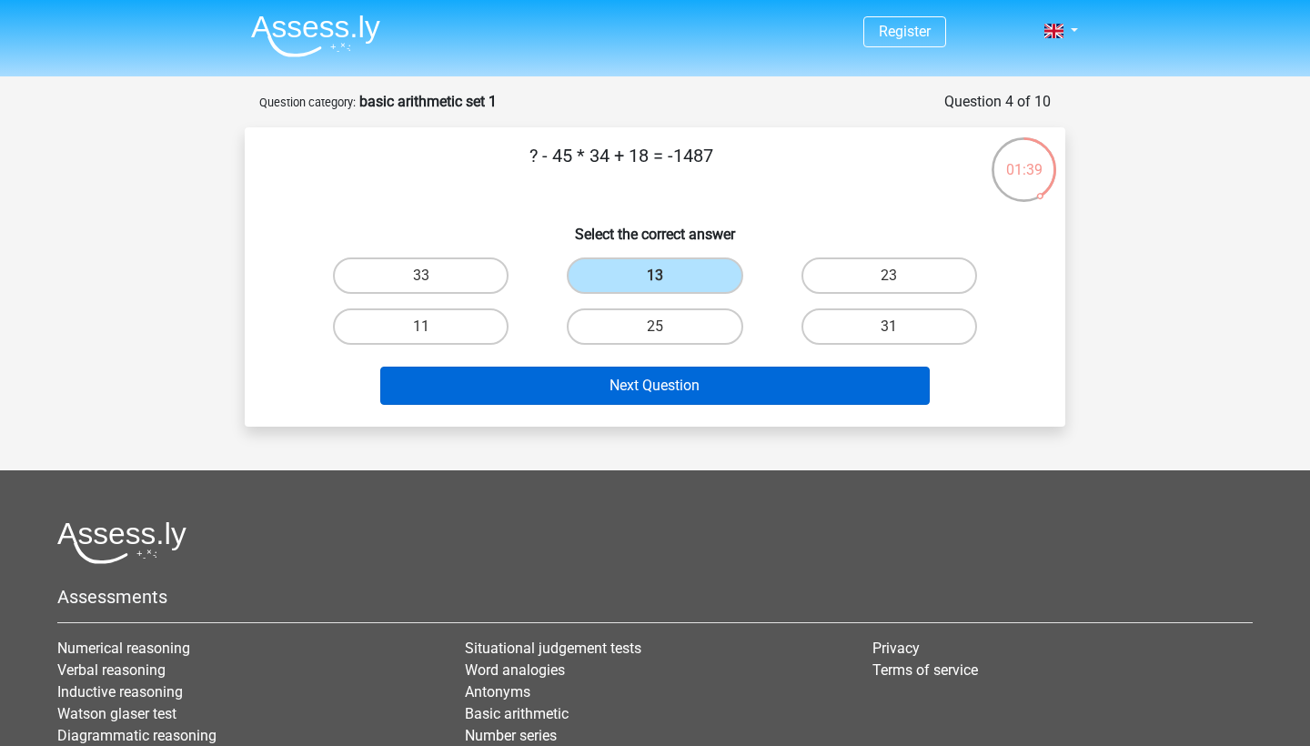
click at [629, 400] on button "Next Question" at bounding box center [655, 386] width 550 height 38
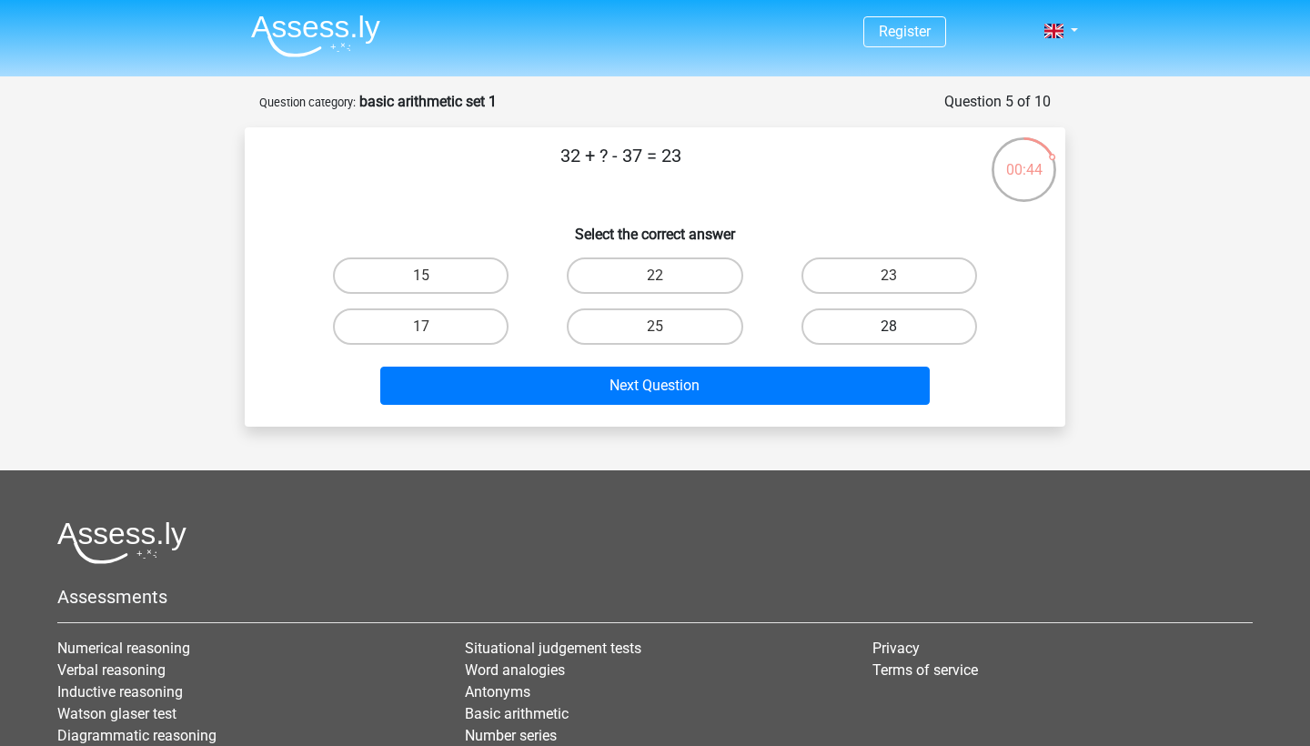
click at [884, 336] on label "28" at bounding box center [889, 326] width 176 height 36
click at [889, 336] on input "28" at bounding box center [895, 333] width 12 height 12
radio input "true"
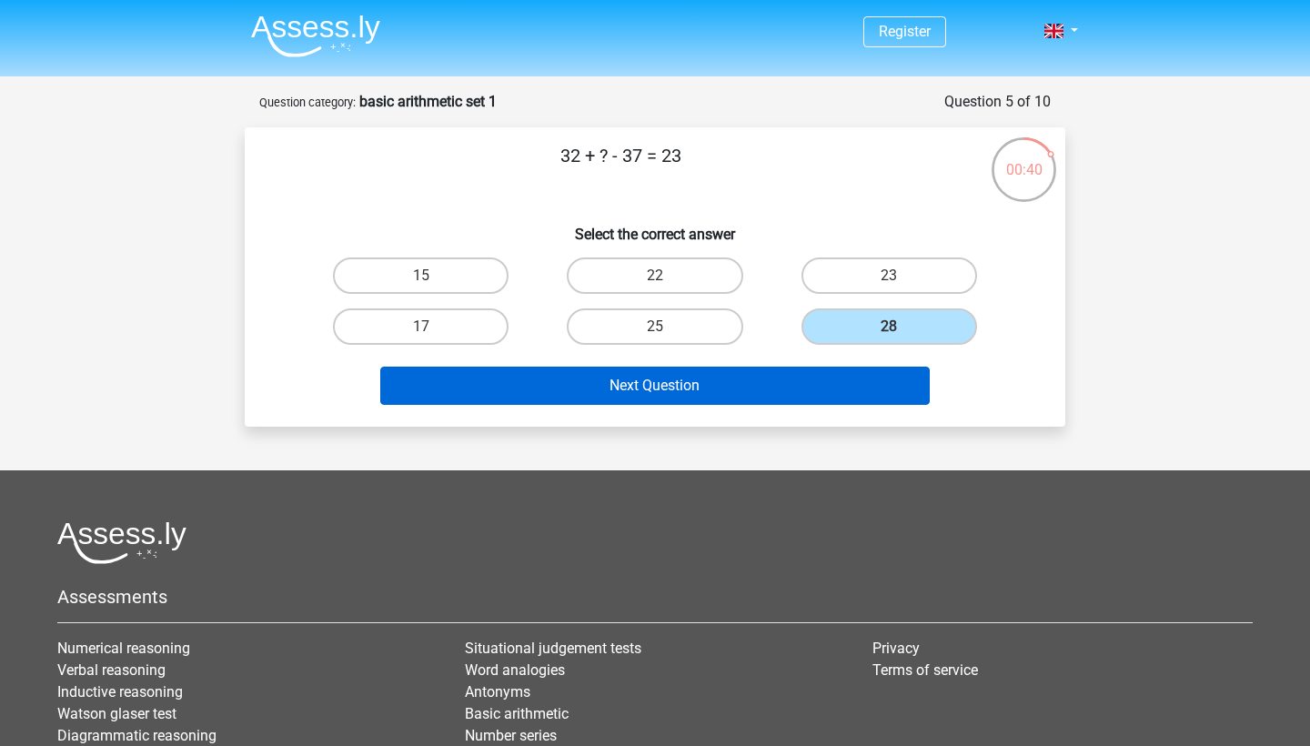
click at [734, 375] on button "Next Question" at bounding box center [655, 386] width 550 height 38
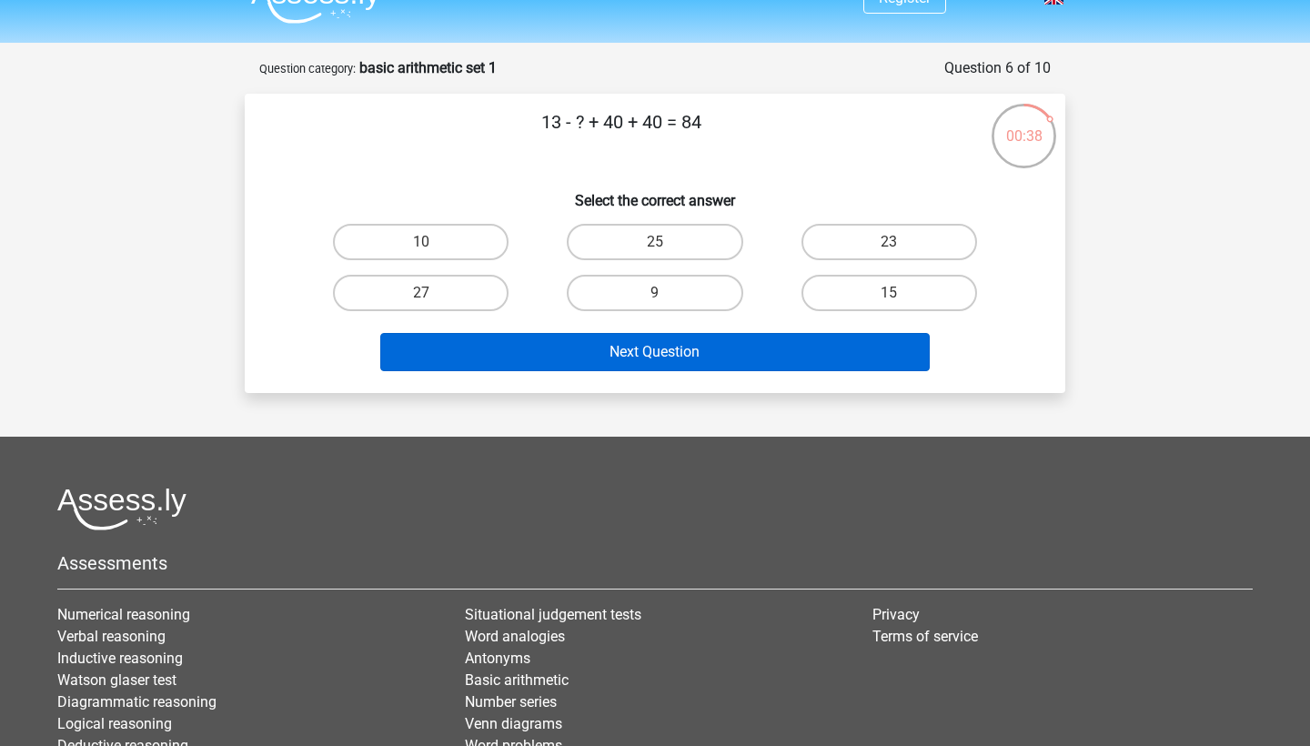
scroll to position [31, 0]
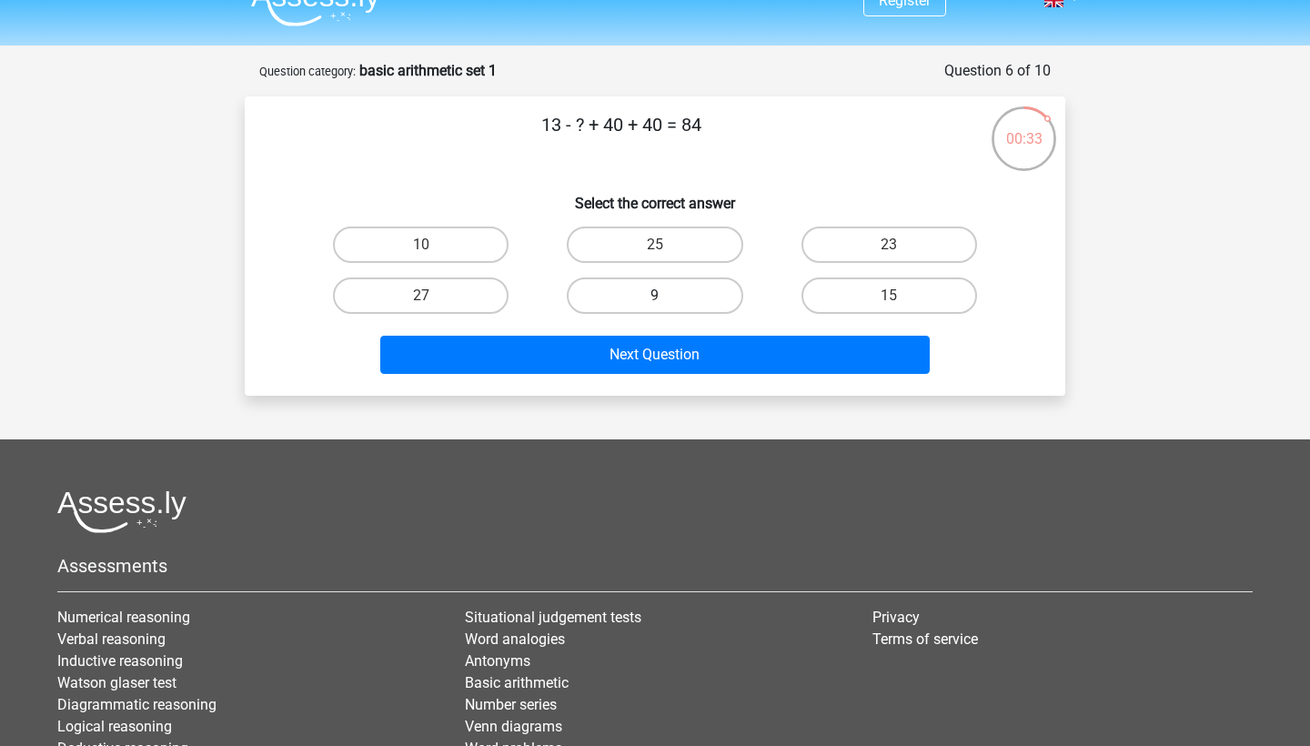
click at [652, 292] on label "9" at bounding box center [655, 295] width 176 height 36
click at [655, 296] on input "9" at bounding box center [661, 302] width 12 height 12
radio input "true"
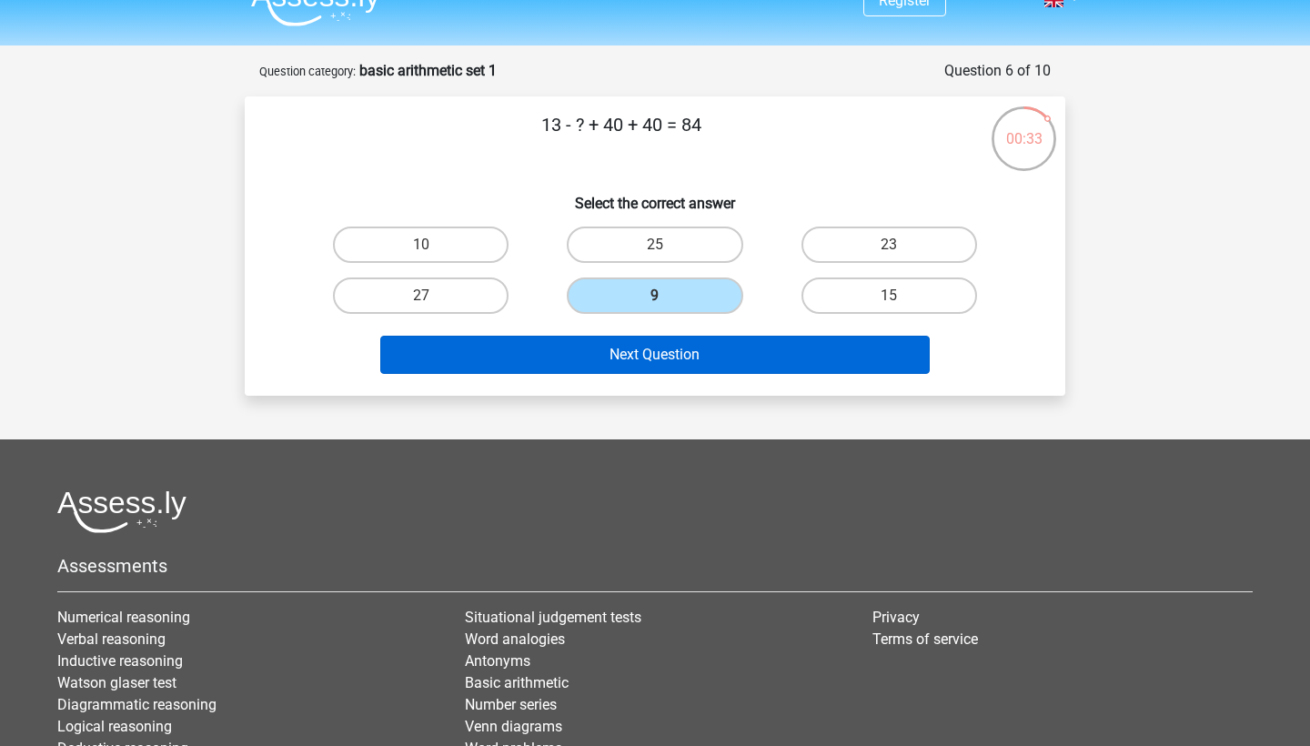
click at [660, 362] on button "Next Question" at bounding box center [655, 355] width 550 height 38
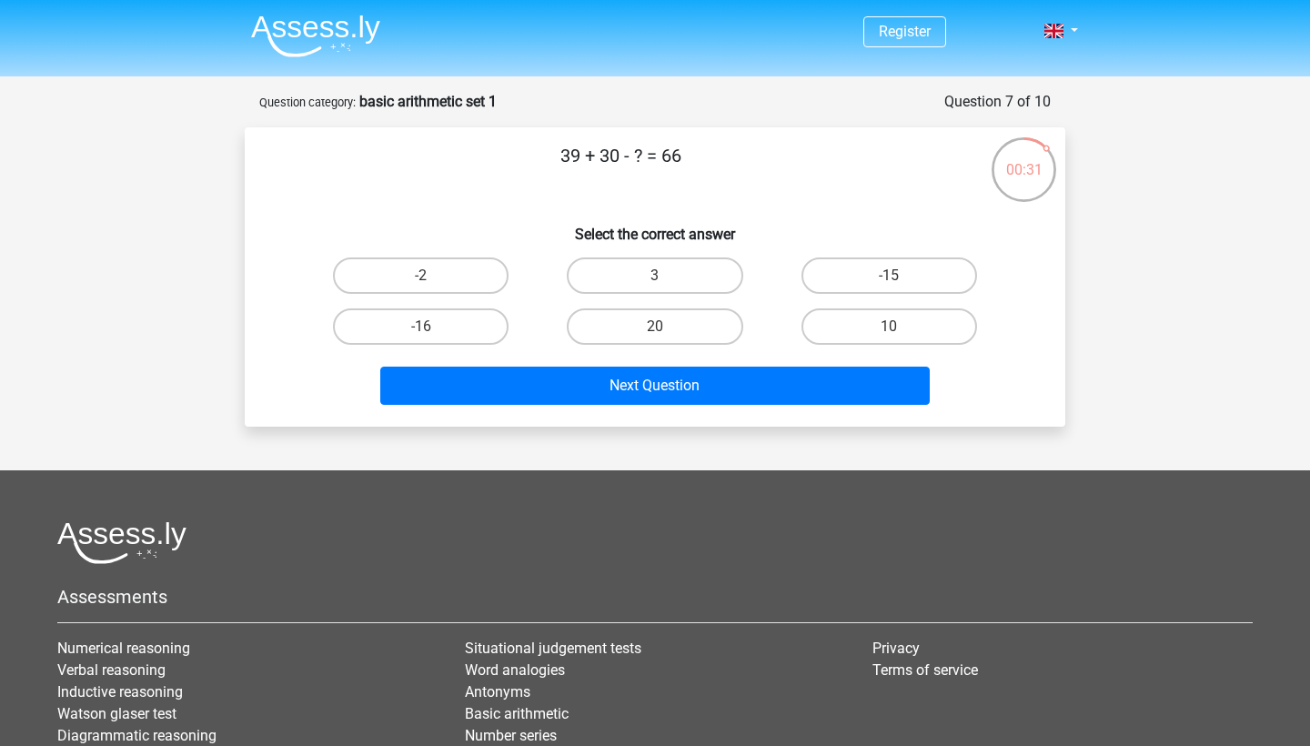
scroll to position [0, 0]
click at [660, 258] on label "3" at bounding box center [655, 275] width 176 height 36
click at [660, 276] on input "3" at bounding box center [661, 282] width 12 height 12
radio input "true"
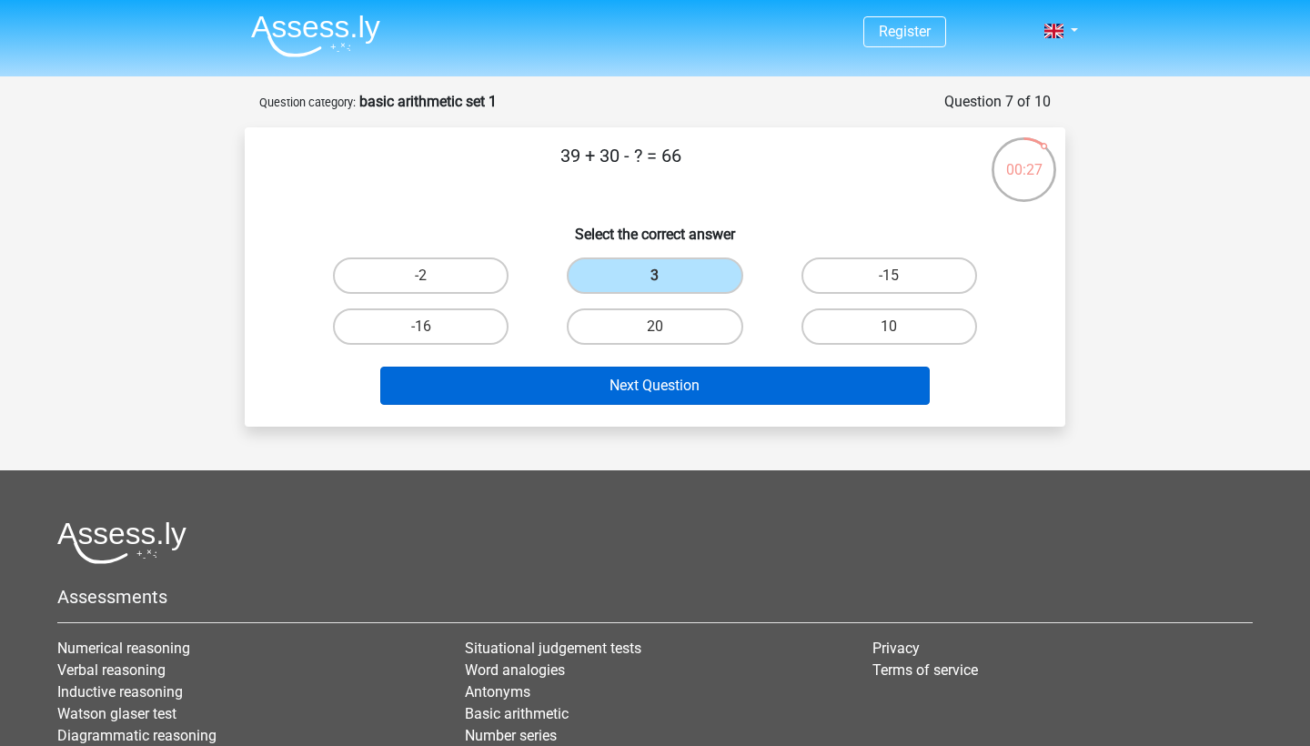
click at [660, 377] on button "Next Question" at bounding box center [655, 386] width 550 height 38
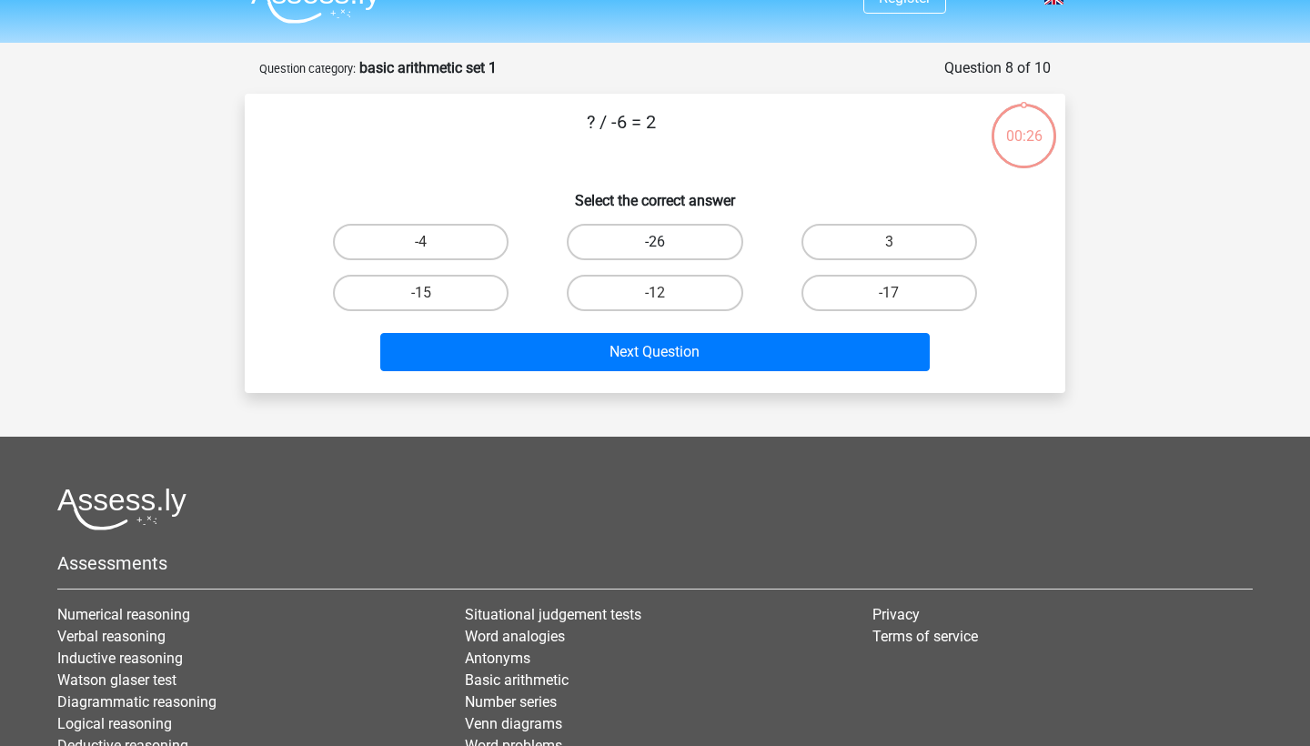
scroll to position [18, 0]
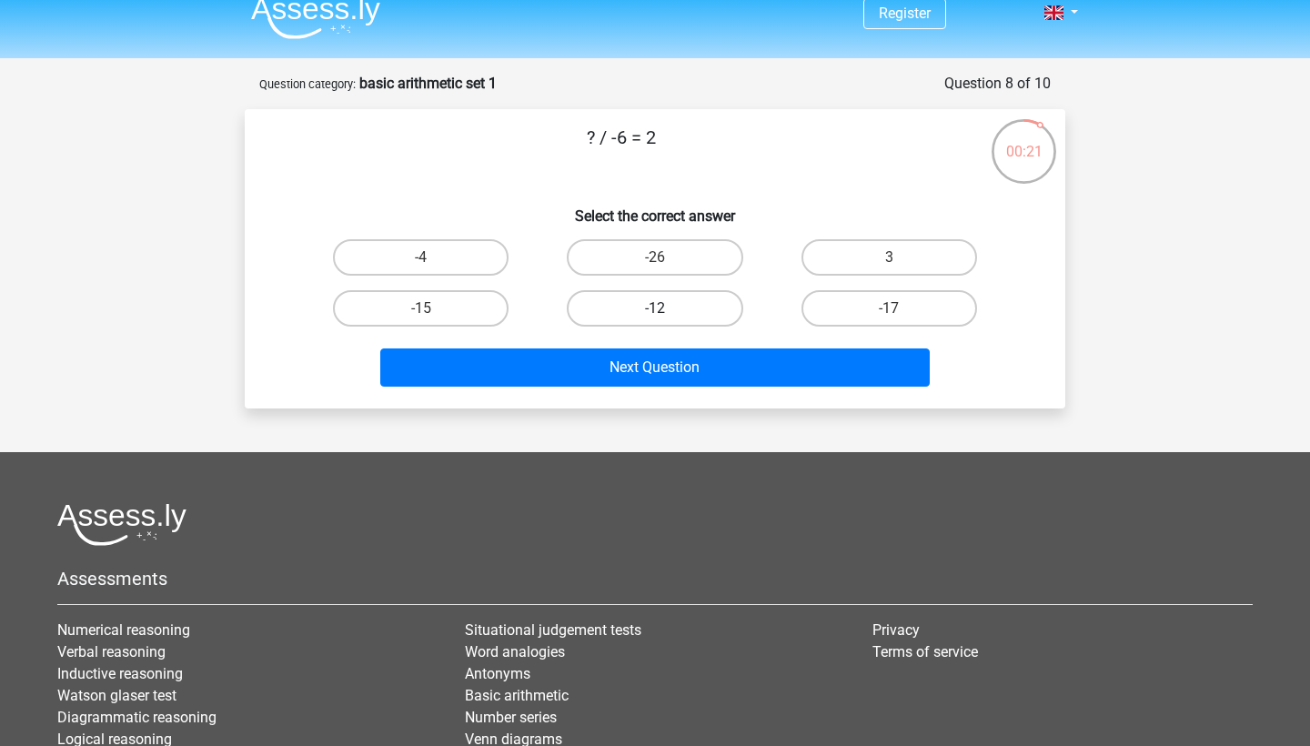
click at [709, 302] on label "-12" at bounding box center [655, 308] width 176 height 36
click at [667, 308] on input "-12" at bounding box center [661, 314] width 12 height 12
radio input "true"
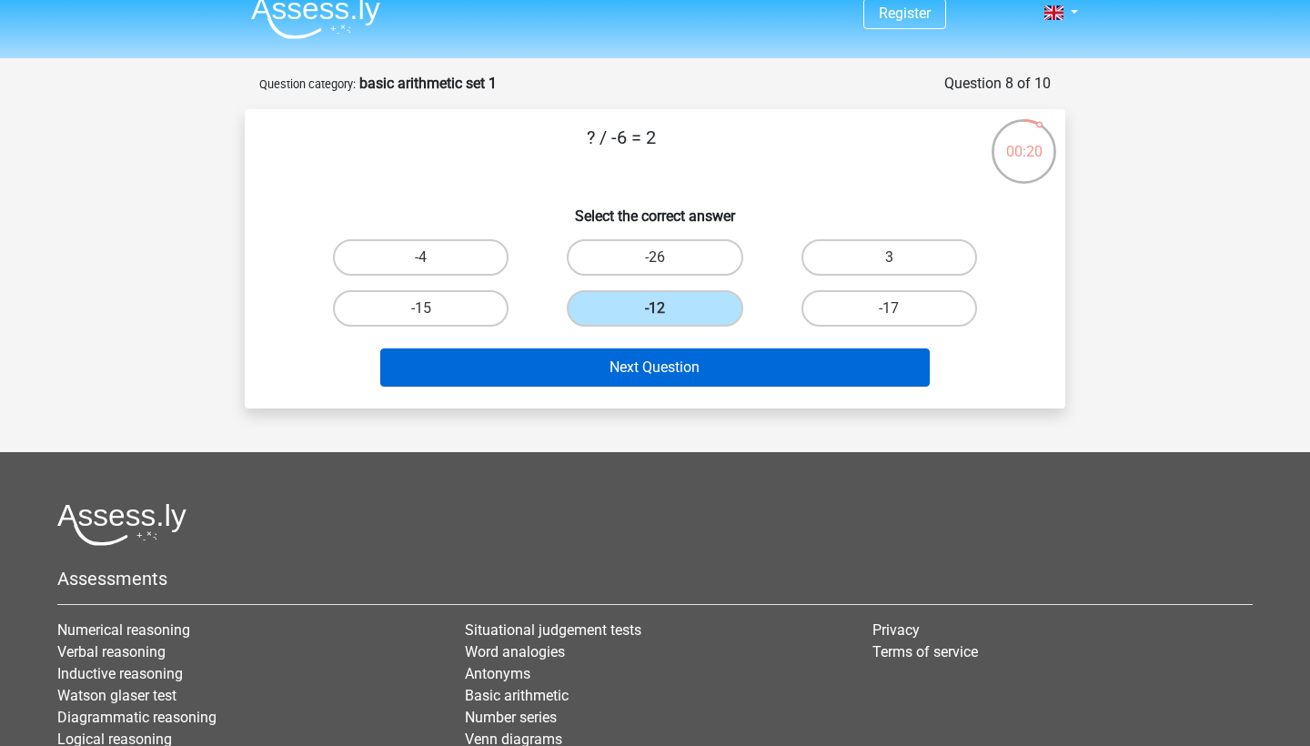
click at [710, 352] on button "Next Question" at bounding box center [655, 367] width 550 height 38
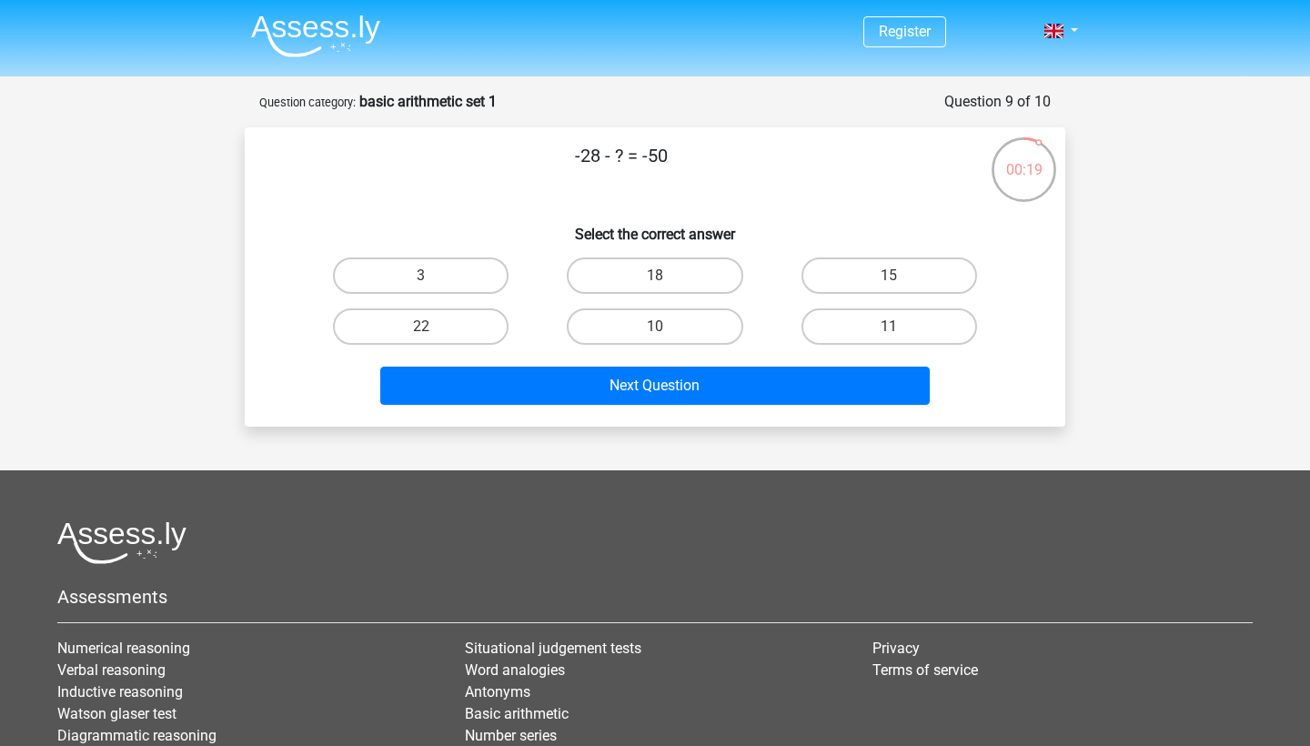
scroll to position [0, 0]
click at [487, 317] on label "22" at bounding box center [421, 326] width 176 height 36
click at [433, 327] on input "22" at bounding box center [427, 333] width 12 height 12
radio input "true"
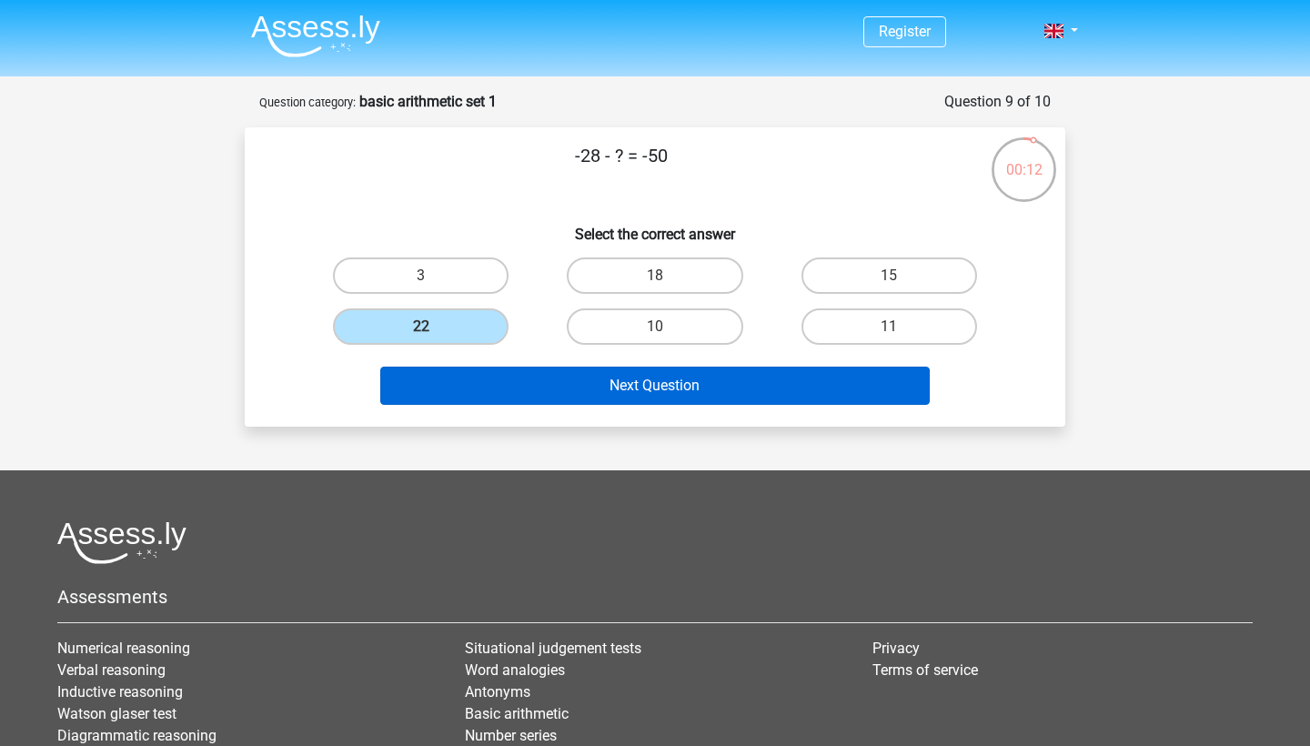
click at [590, 383] on button "Next Question" at bounding box center [655, 386] width 550 height 38
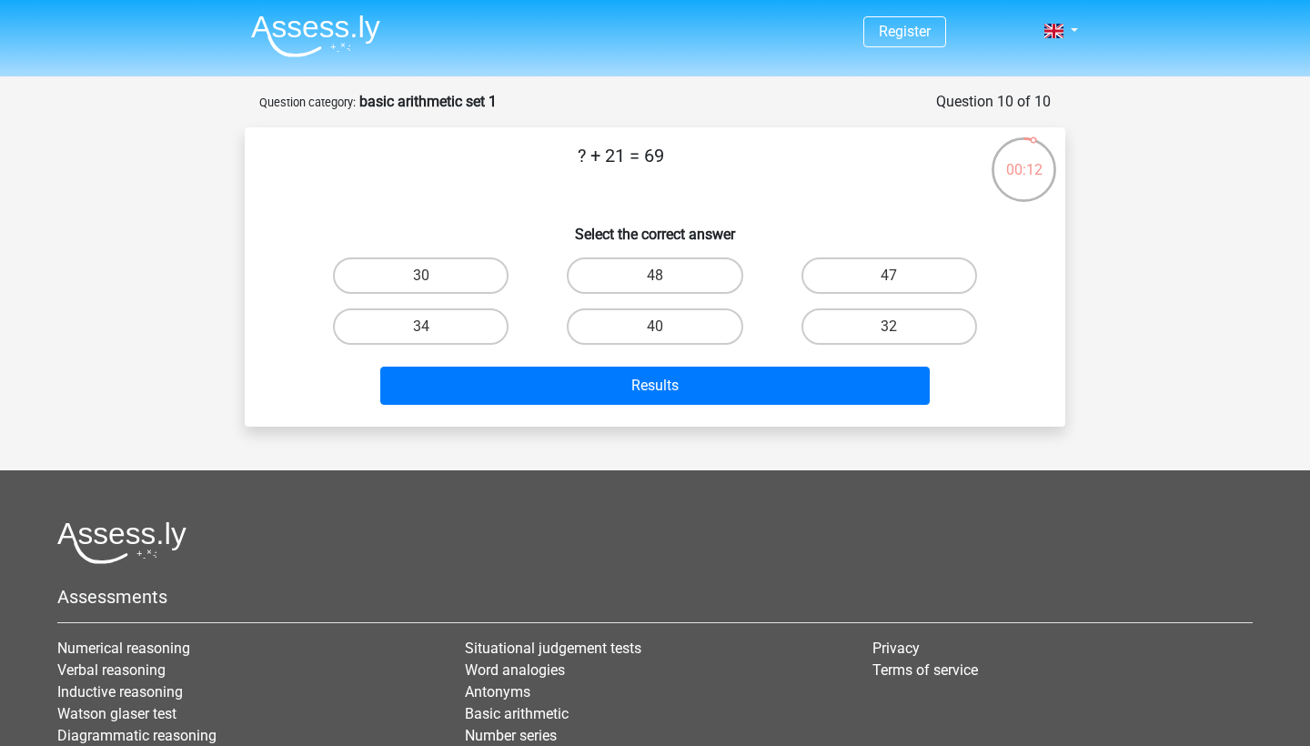
scroll to position [91, 0]
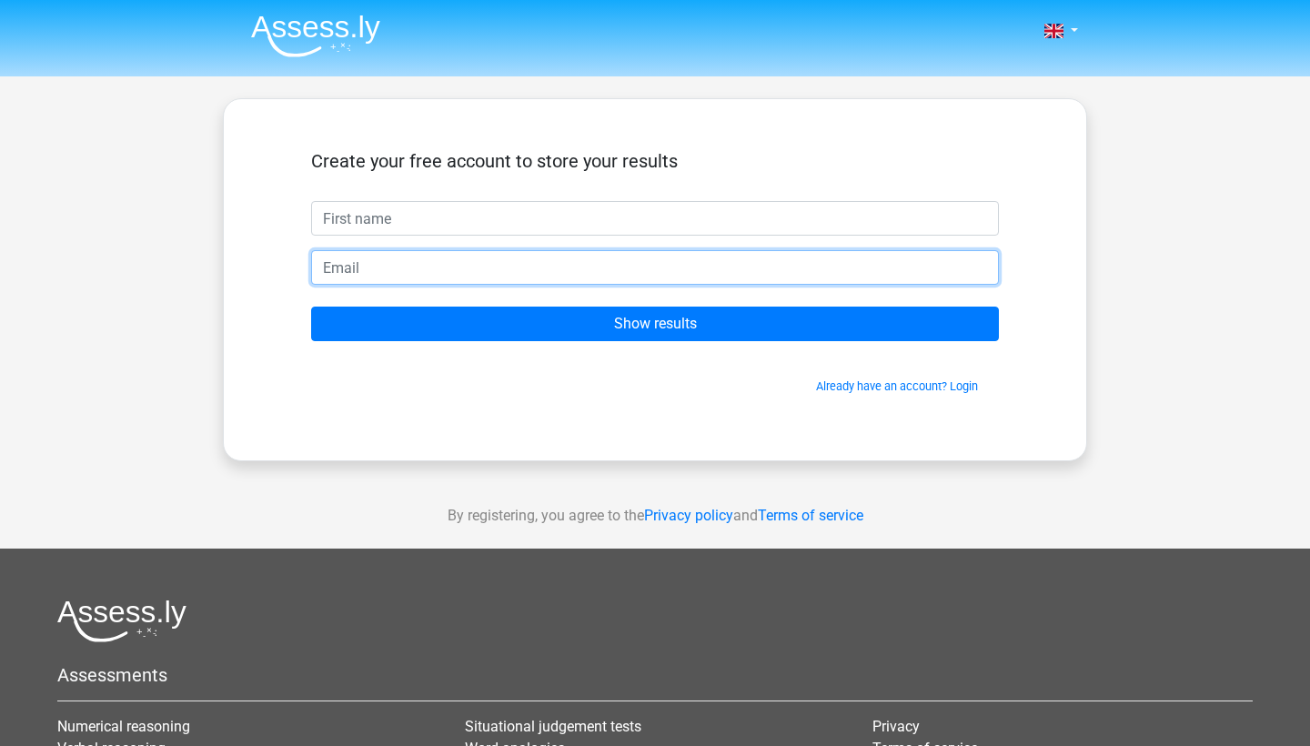
type input "A"
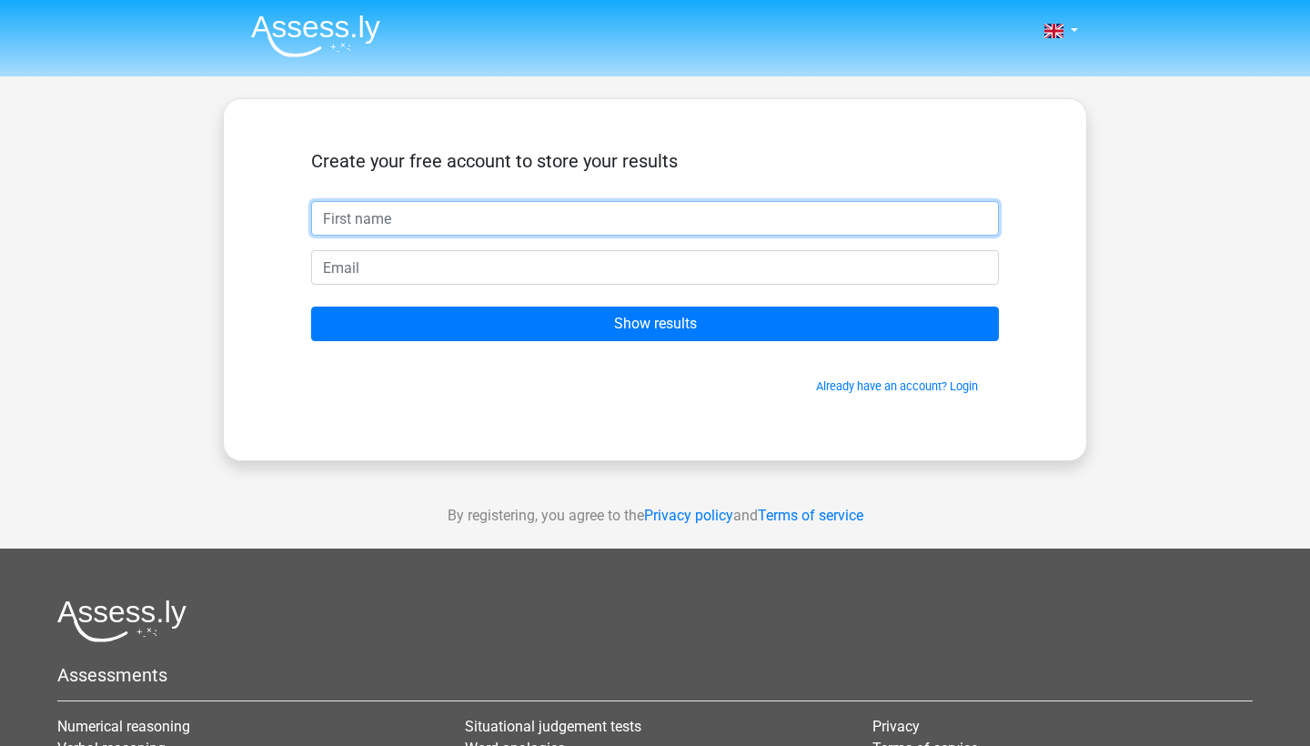
click at [395, 221] on input "text" at bounding box center [655, 218] width 688 height 35
